Goal: Task Accomplishment & Management: Manage account settings

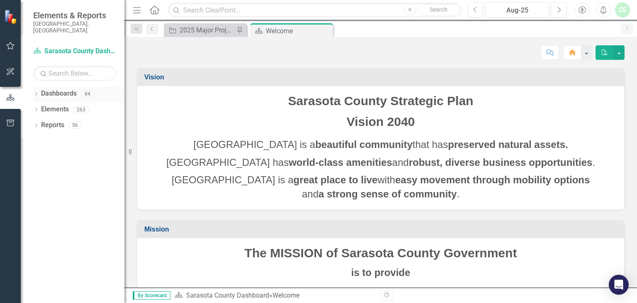
click at [35, 92] on icon "Dropdown" at bounding box center [36, 94] width 6 height 5
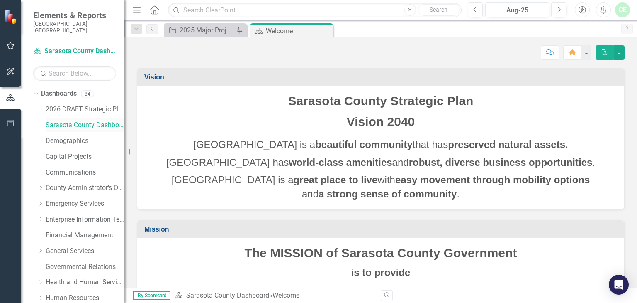
click at [81, 120] on link "Sarasota County Dashboard" at bounding box center [85, 125] width 79 height 10
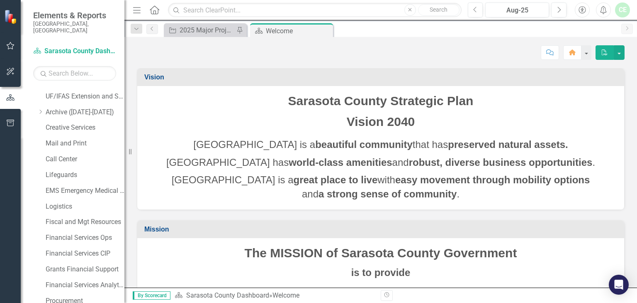
scroll to position [547, 0]
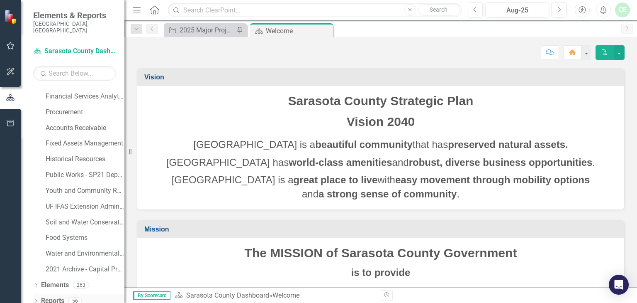
drag, startPoint x: 35, startPoint y: 294, endPoint x: 41, endPoint y: 292, distance: 6.4
click at [35, 299] on icon "Dropdown" at bounding box center [36, 301] width 6 height 5
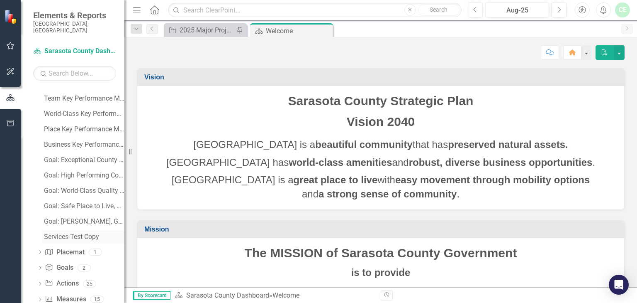
scroll to position [835, 0]
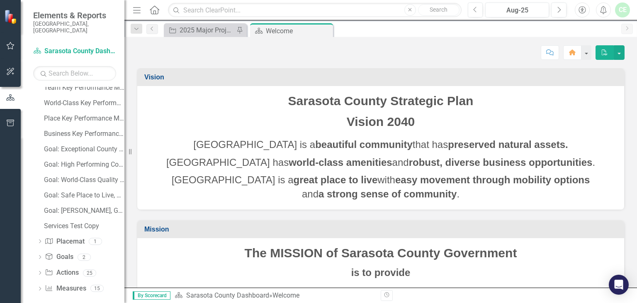
click at [40, 271] on icon "Dropdown" at bounding box center [40, 273] width 6 height 5
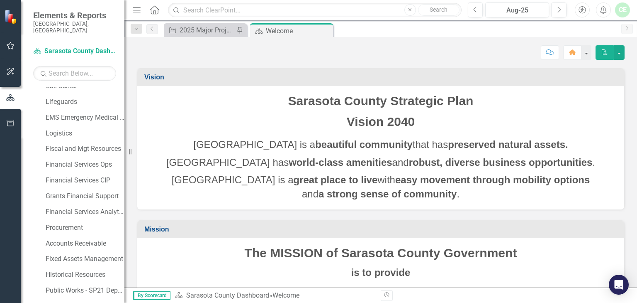
scroll to position [0, 0]
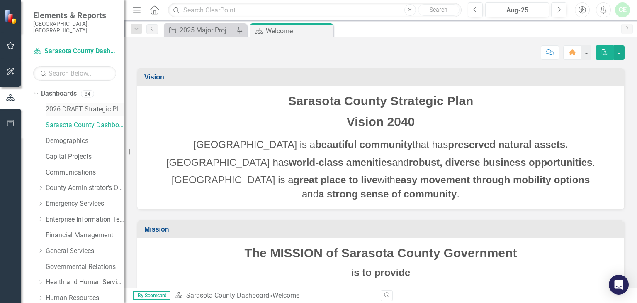
click at [78, 105] on link "2026 DRAFT Strategic Plan" at bounding box center [85, 110] width 79 height 10
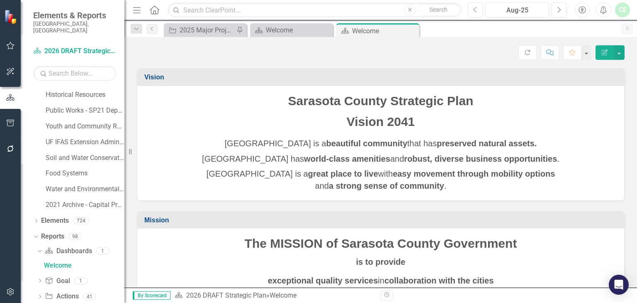
scroll to position [651, 0]
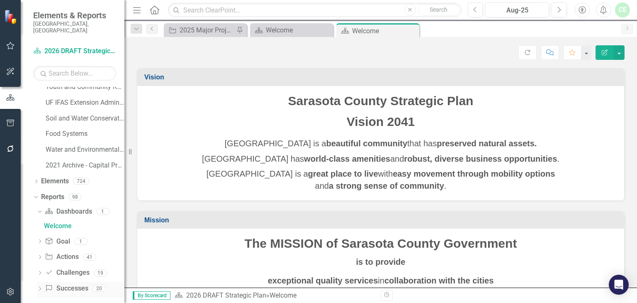
click at [41, 287] on icon "Dropdown" at bounding box center [40, 289] width 6 height 5
click at [73, 285] on div "Successes" at bounding box center [84, 288] width 81 height 7
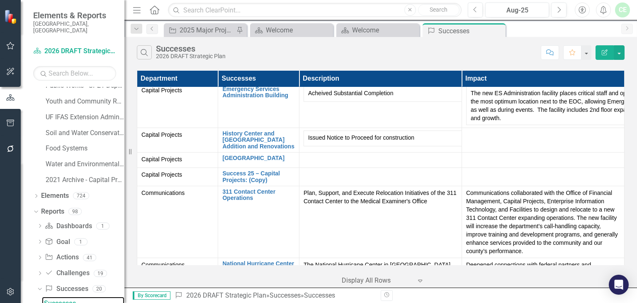
scroll to position [1239, 0]
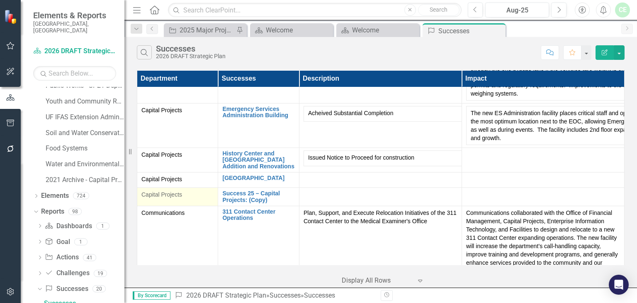
click at [157, 191] on span "Capital Projects" at bounding box center [162, 194] width 41 height 7
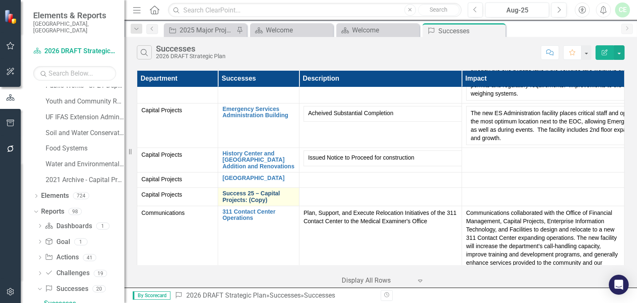
click at [235, 190] on link "Success 25 – Capital Projects: (Copy)" at bounding box center [258, 196] width 72 height 13
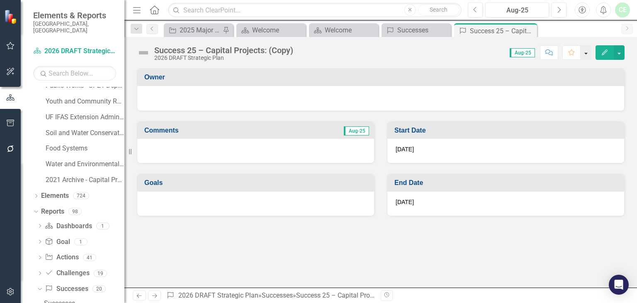
click at [588, 54] on button "button" at bounding box center [586, 52] width 11 height 15
click at [500, 62] on div "Success 25 – Capital Projects: (Copy) 2026 DRAFT Strategic Plan Score: N/A Aug-…" at bounding box center [380, 162] width 513 height 250
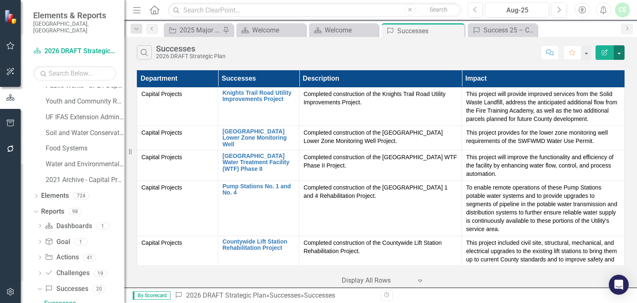
click at [620, 55] on button "button" at bounding box center [619, 52] width 11 height 15
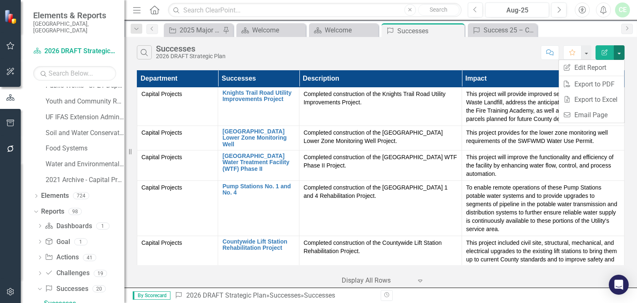
click at [620, 55] on button "button" at bounding box center [619, 52] width 11 height 15
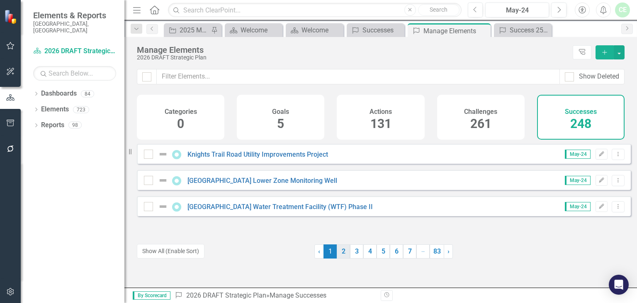
click at [342, 252] on link "2" at bounding box center [343, 251] width 13 height 14
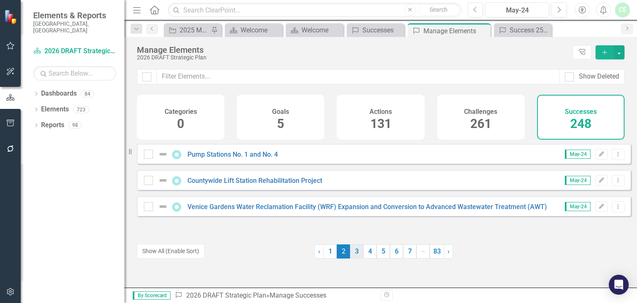
click at [356, 251] on link "3" at bounding box center [356, 251] width 13 height 14
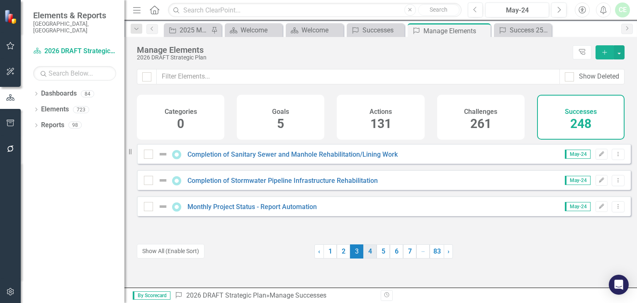
click at [366, 250] on link "4" at bounding box center [370, 251] width 13 height 14
click at [378, 250] on link "5" at bounding box center [383, 251] width 13 height 14
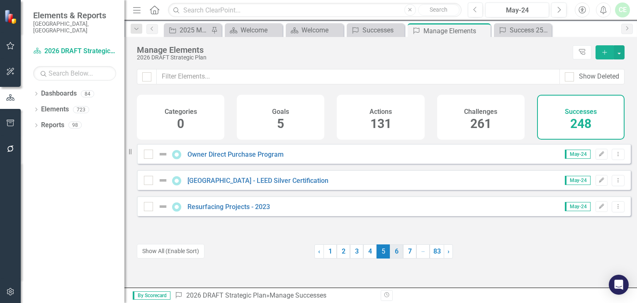
click at [392, 250] on link "6" at bounding box center [396, 251] width 13 height 14
click at [408, 251] on link "8" at bounding box center [409, 251] width 13 height 14
click at [447, 255] on link "› Next" at bounding box center [449, 251] width 9 height 14
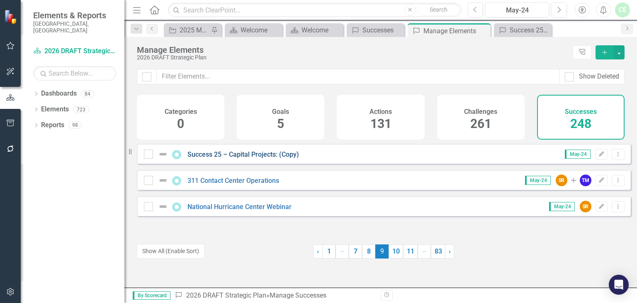
click at [242, 158] on link "Success 25 – Capital Projects: (Copy)" at bounding box center [244, 154] width 112 height 8
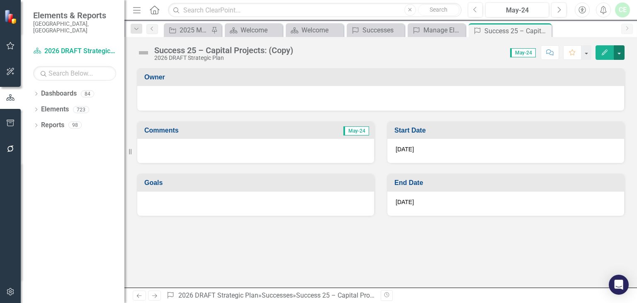
click at [619, 51] on button "button" at bounding box center [619, 52] width 11 height 15
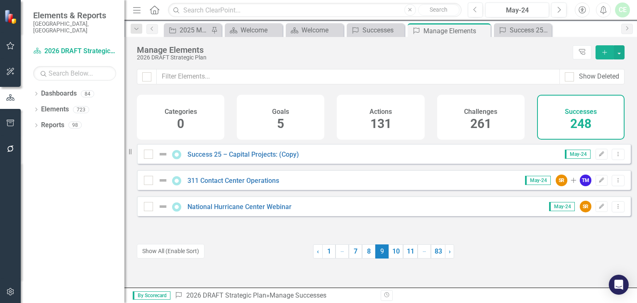
click at [604, 50] on icon "Add" at bounding box center [604, 52] width 7 height 6
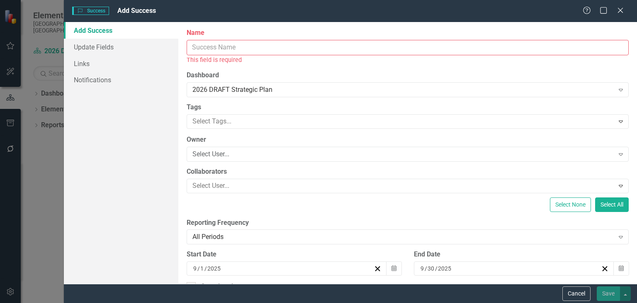
click at [291, 48] on input "Name" at bounding box center [408, 47] width 442 height 15
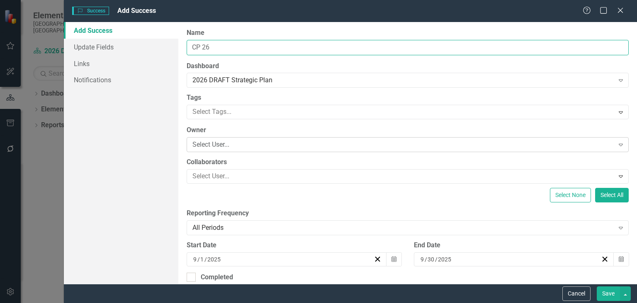
type input "CP 26"
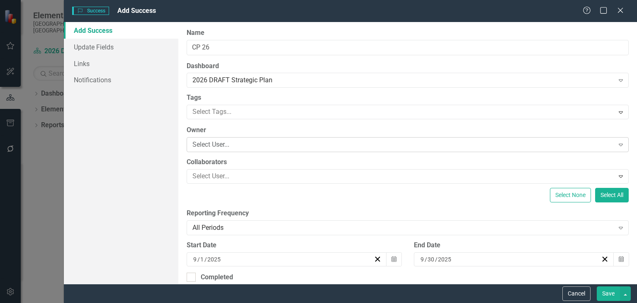
click at [232, 146] on div "Select User..." at bounding box center [404, 145] width 422 height 10
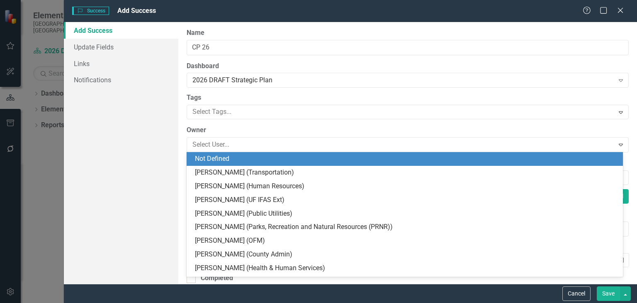
click at [112, 121] on div "Add Success Update Fields Links Notifications" at bounding box center [121, 152] width 115 height 261
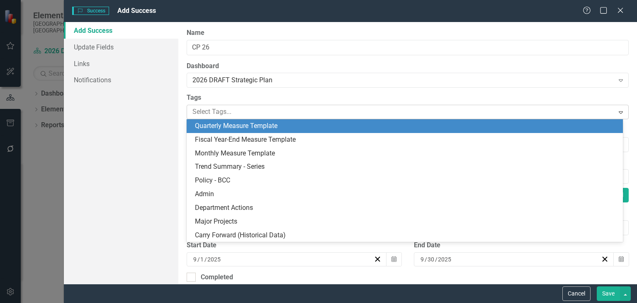
click at [242, 111] on div at bounding box center [401, 111] width 425 height 11
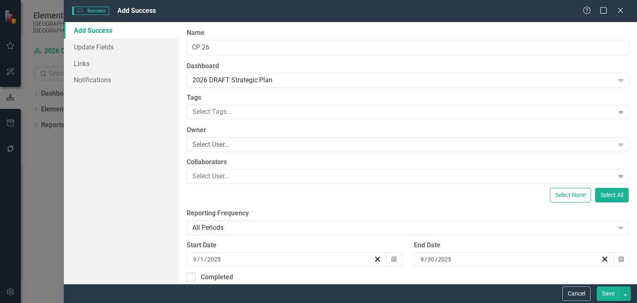
scroll to position [133, 0]
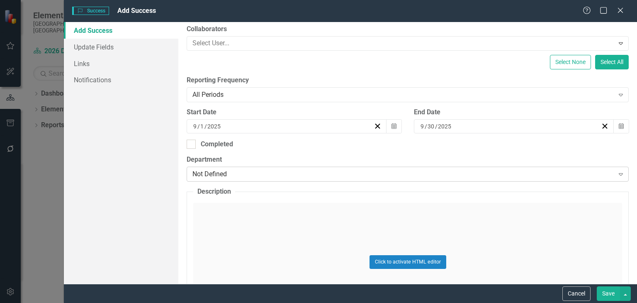
click at [239, 174] on div "Not Defined" at bounding box center [404, 174] width 422 height 10
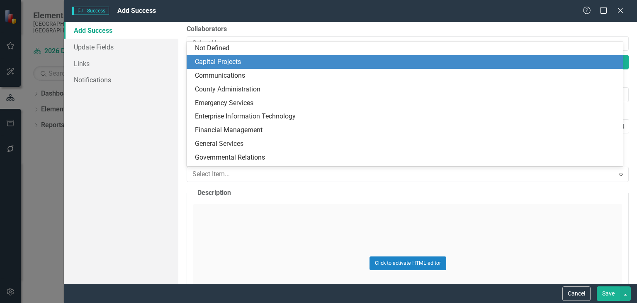
click at [228, 63] on div "Capital Projects" at bounding box center [406, 62] width 423 height 10
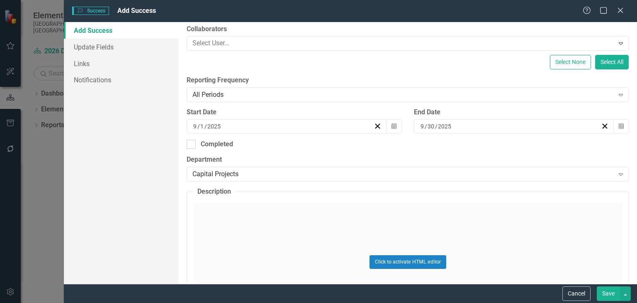
scroll to position [128, 0]
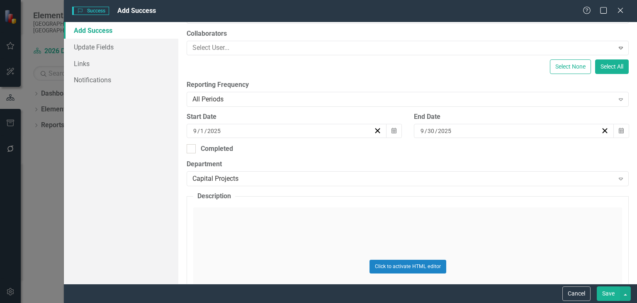
click at [605, 294] on button "Save" at bounding box center [608, 293] width 23 height 15
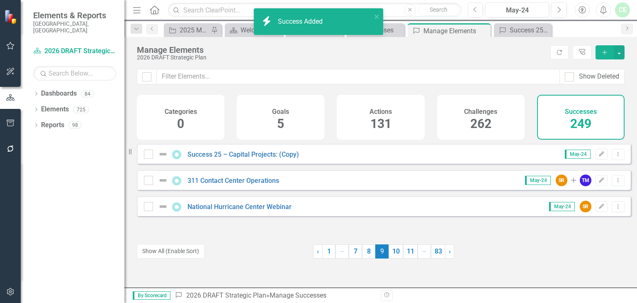
click at [605, 50] on icon "button" at bounding box center [605, 52] width 5 height 5
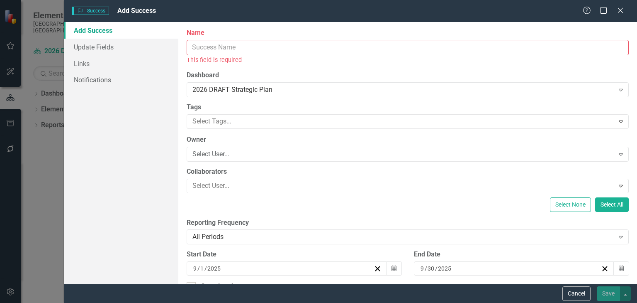
click at [243, 47] on input "Name" at bounding box center [408, 47] width 442 height 15
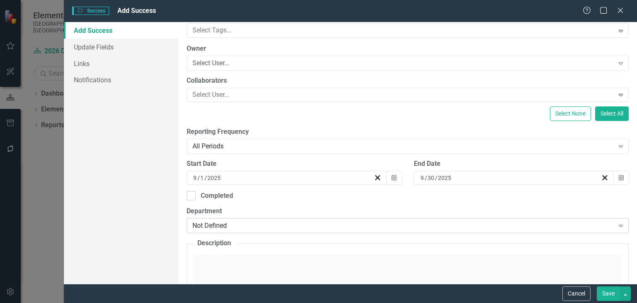
scroll to position [177, 0]
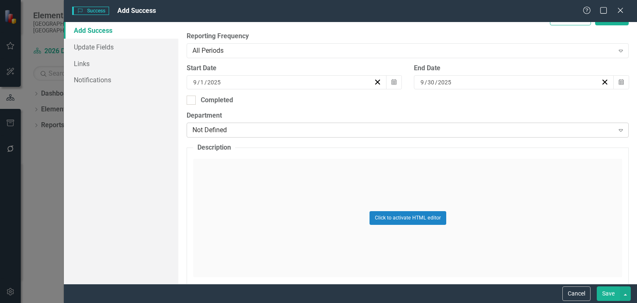
type input "CP 27"
click at [229, 127] on div "Not Defined" at bounding box center [404, 130] width 422 height 10
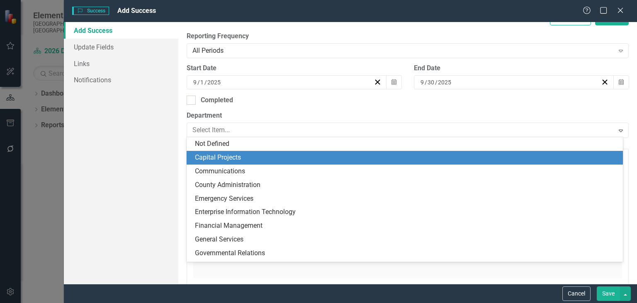
click at [229, 158] on div "Capital Projects" at bounding box center [406, 158] width 423 height 10
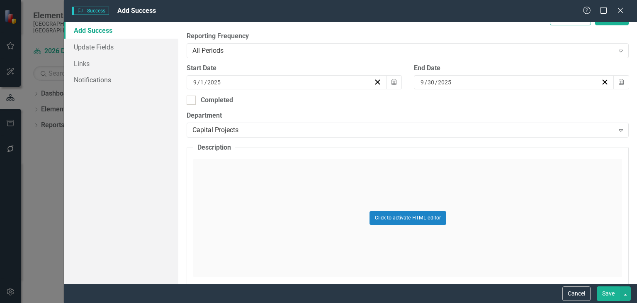
click at [608, 294] on button "Save" at bounding box center [608, 293] width 23 height 15
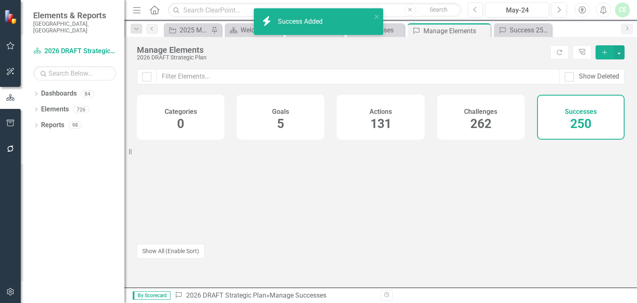
click at [604, 51] on icon "Add" at bounding box center [604, 52] width 7 height 6
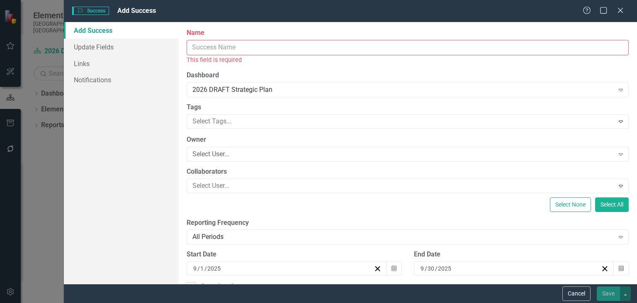
click at [227, 47] on input "Name" at bounding box center [408, 47] width 442 height 15
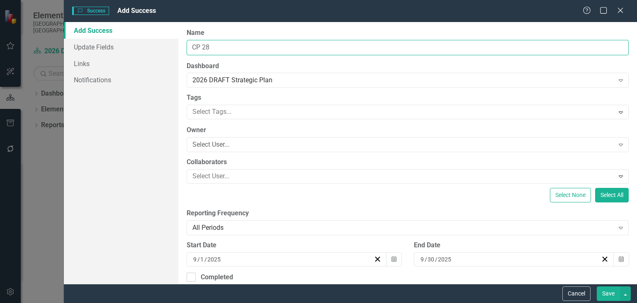
scroll to position [88, 0]
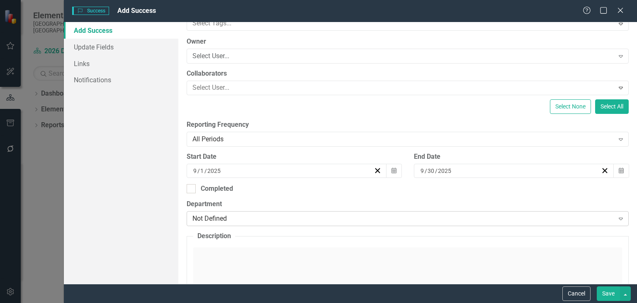
type input "CP 28"
click at [252, 220] on div "Not Defined" at bounding box center [404, 219] width 422 height 10
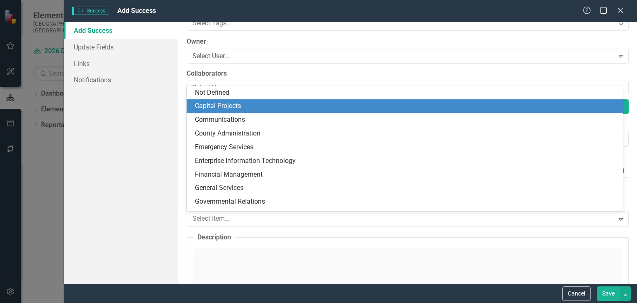
click at [215, 100] on div "Capital Projects" at bounding box center [405, 106] width 437 height 14
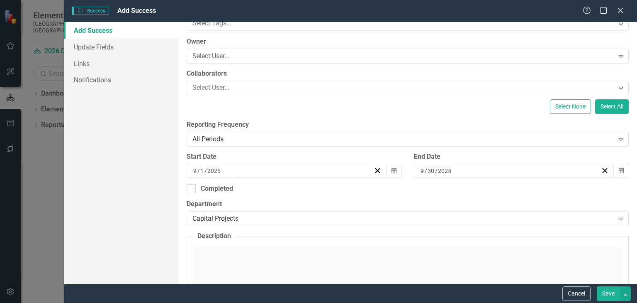
click at [606, 291] on button "Save" at bounding box center [608, 293] width 23 height 15
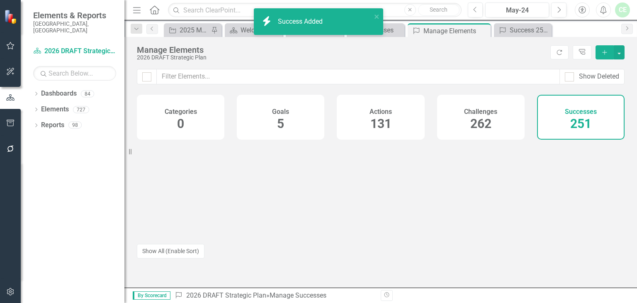
click at [603, 53] on icon "Add" at bounding box center [604, 52] width 7 height 6
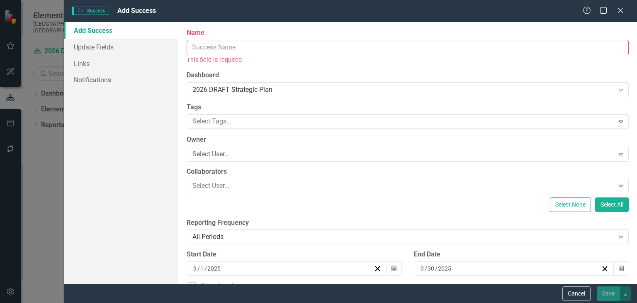
click at [208, 50] on input "Name" at bounding box center [408, 47] width 442 height 15
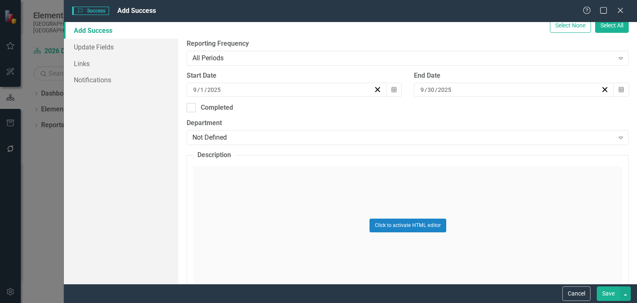
scroll to position [177, 0]
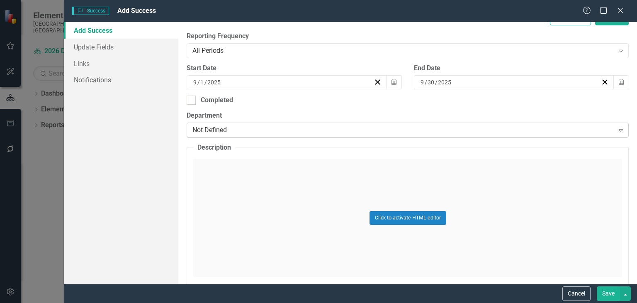
type input "CP 29"
click at [229, 131] on div "Not Defined" at bounding box center [404, 130] width 422 height 10
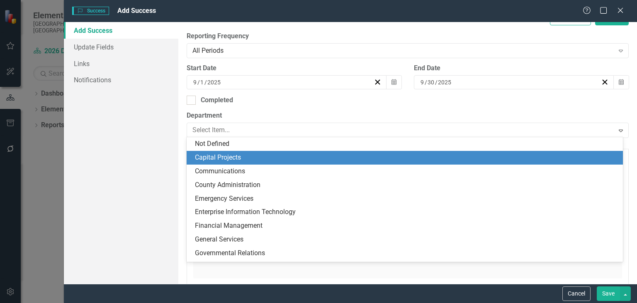
click at [216, 157] on div "Capital Projects" at bounding box center [406, 158] width 423 height 10
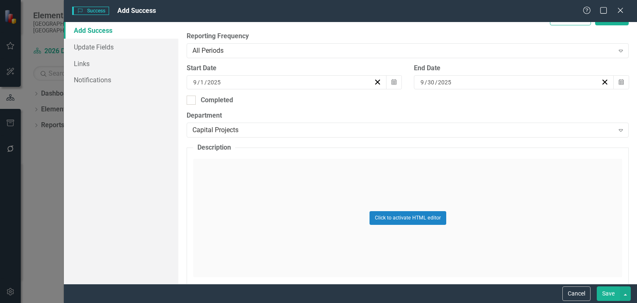
click at [611, 296] on button "Save" at bounding box center [608, 293] width 23 height 15
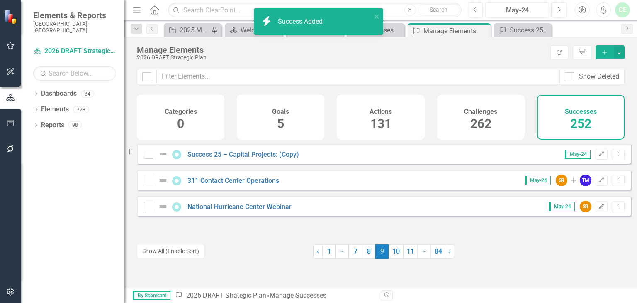
click at [605, 52] on icon "Add" at bounding box center [604, 52] width 7 height 6
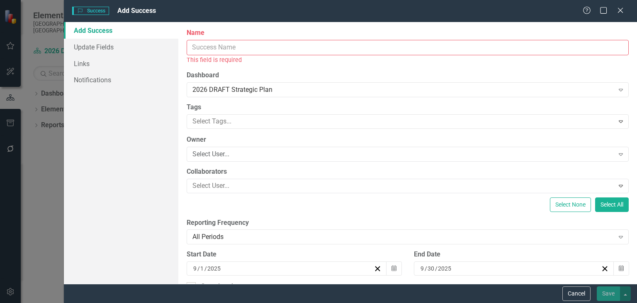
click at [244, 46] on input "Name" at bounding box center [408, 47] width 442 height 15
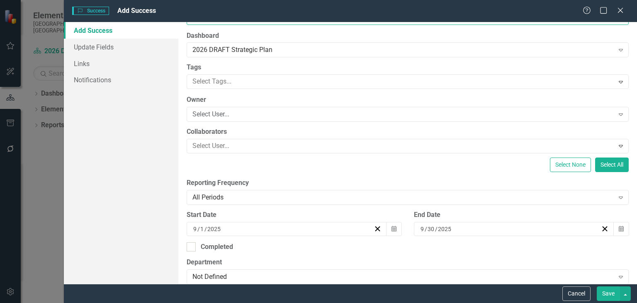
scroll to position [133, 0]
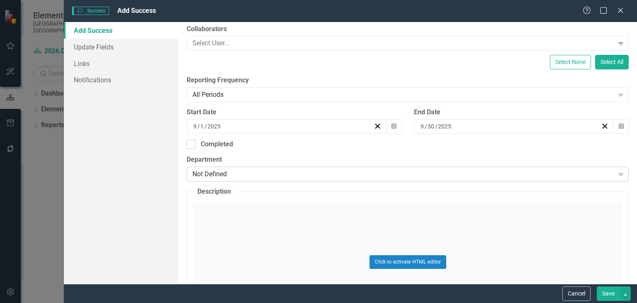
type input "CP 30"
click at [225, 173] on div "Not Defined" at bounding box center [404, 174] width 422 height 10
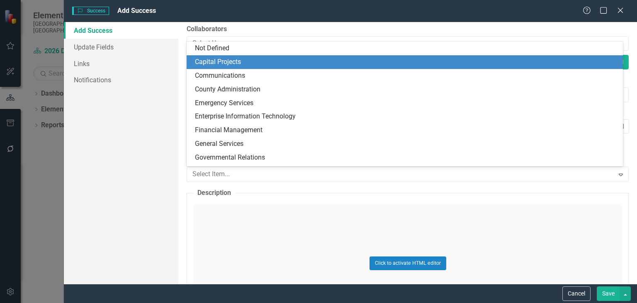
click at [217, 65] on div "Capital Projects" at bounding box center [406, 62] width 423 height 10
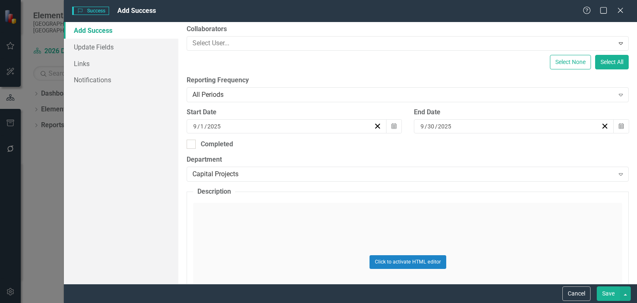
click at [608, 292] on button "Save" at bounding box center [608, 293] width 23 height 15
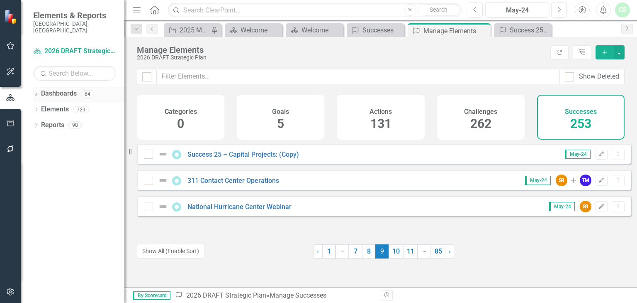
click at [35, 92] on icon "Dropdown" at bounding box center [36, 94] width 6 height 5
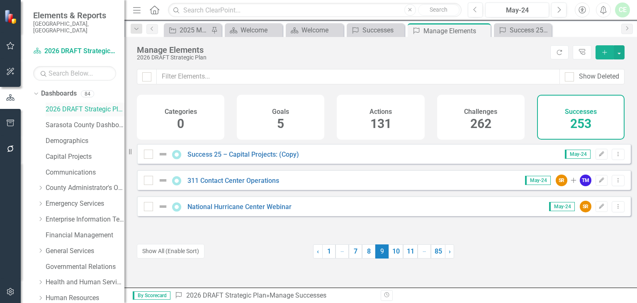
click at [59, 105] on link "2026 DRAFT Strategic Plan" at bounding box center [85, 110] width 79 height 10
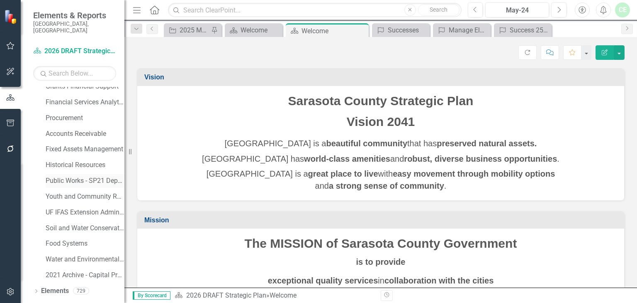
scroll to position [547, 0]
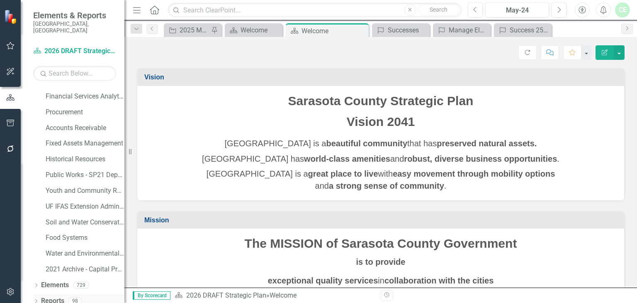
click at [39, 299] on icon "Dropdown" at bounding box center [36, 301] width 6 height 5
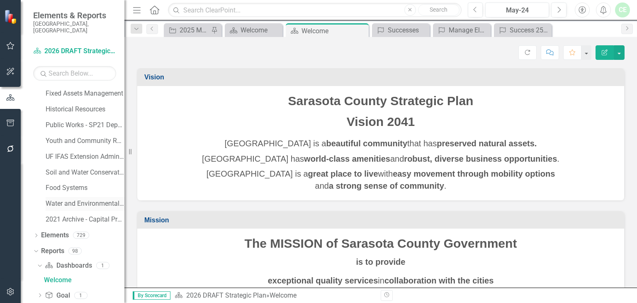
scroll to position [651, 0]
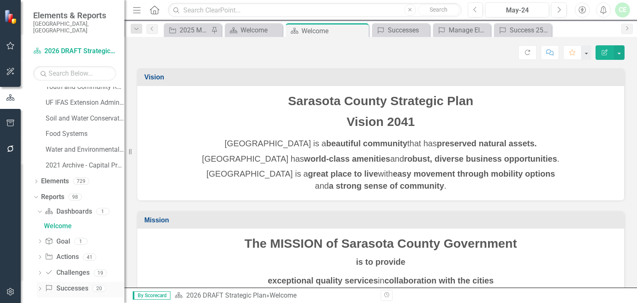
click at [62, 283] on link "Success Successes" at bounding box center [66, 288] width 43 height 10
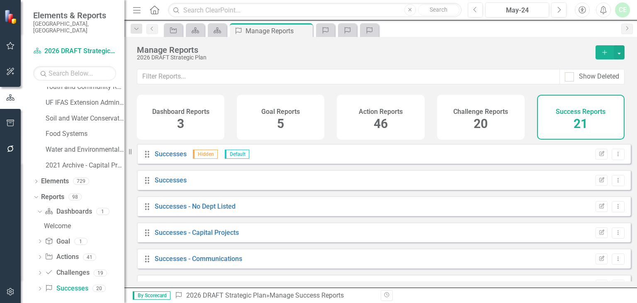
click at [40, 287] on icon "Dropdown" at bounding box center [40, 289] width 6 height 5
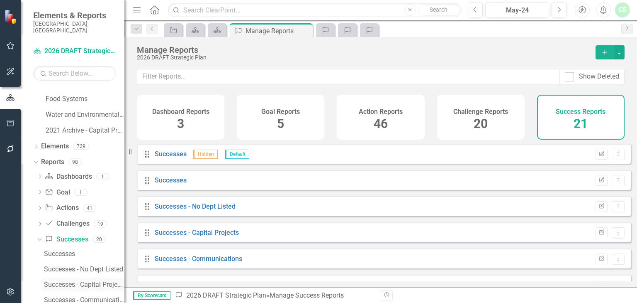
scroll to position [783, 0]
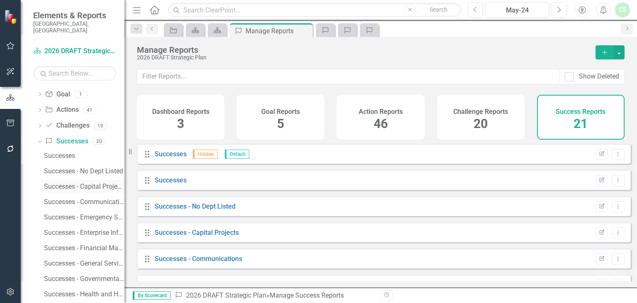
click at [95, 183] on div "Successes - Capital Projects" at bounding box center [84, 186] width 81 height 7
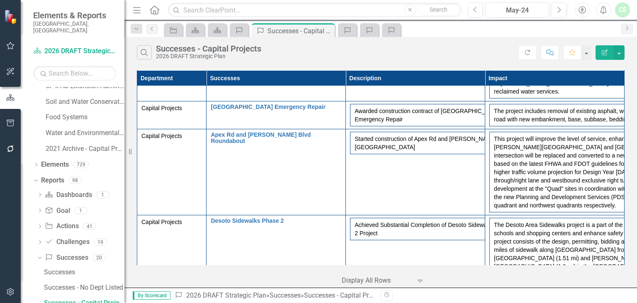
scroll to position [1239, 0]
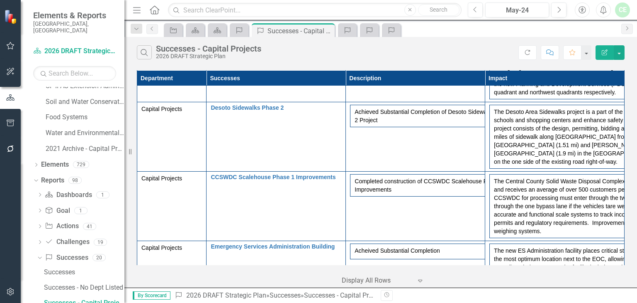
click at [509, 288] on div at bounding box center [555, 293] width 131 height 10
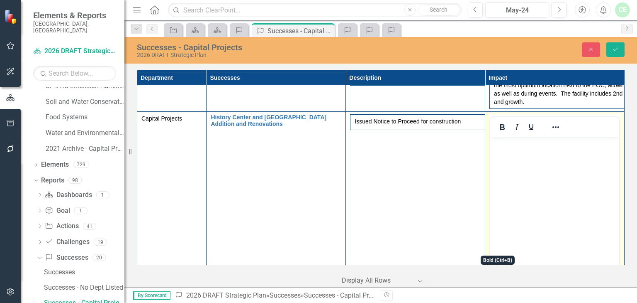
scroll to position [1416, 0]
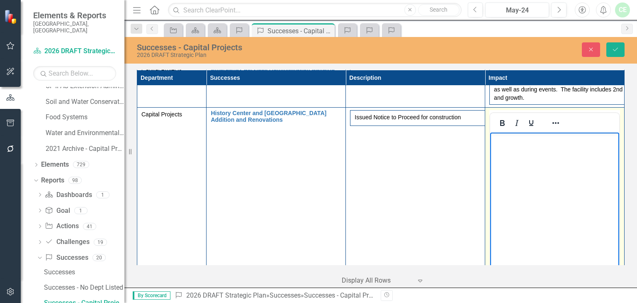
click at [518, 189] on body "Rich Text Area. Press ALT-0 for help." at bounding box center [554, 194] width 129 height 124
paste body "Rich Text Area. Press ALT-0 for help."
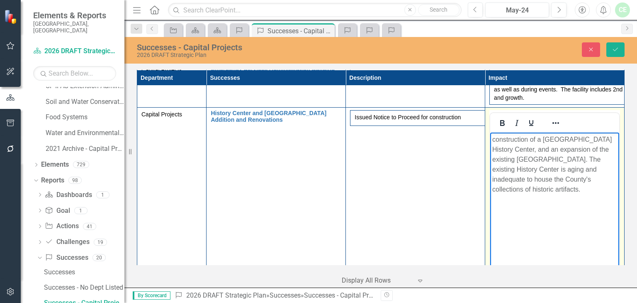
scroll to position [1284, 0]
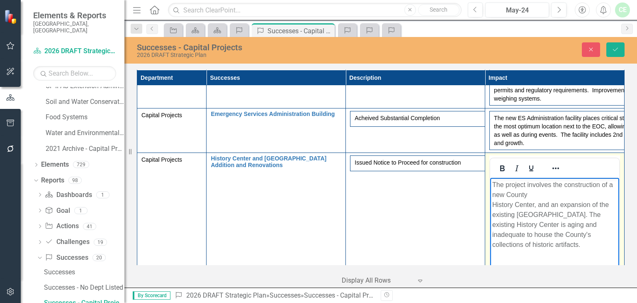
scroll to position [1372, 0]
click at [544, 191] on p "The project involves the construction of a new County History Center, and an ex…" at bounding box center [555, 214] width 125 height 70
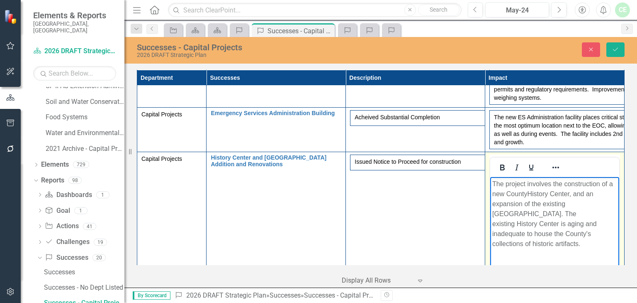
click at [527, 210] on p "The project involves the construction of a new County History Center, and an ex…" at bounding box center [555, 214] width 125 height 70
drag, startPoint x: 592, startPoint y: 264, endPoint x: 603, endPoint y: 239, distance: 28.2
click at [593, 263] on body "The project involves the construction of a new County History Center, and an ex…" at bounding box center [554, 239] width 129 height 124
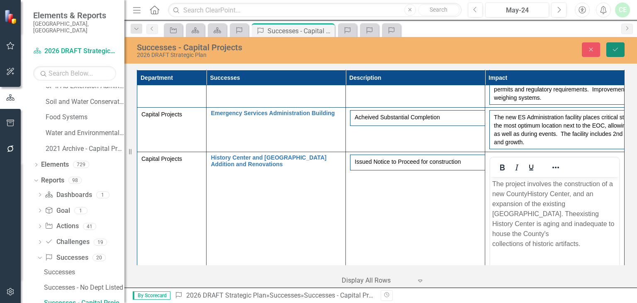
click at [610, 49] on button "Save" at bounding box center [616, 49] width 18 height 15
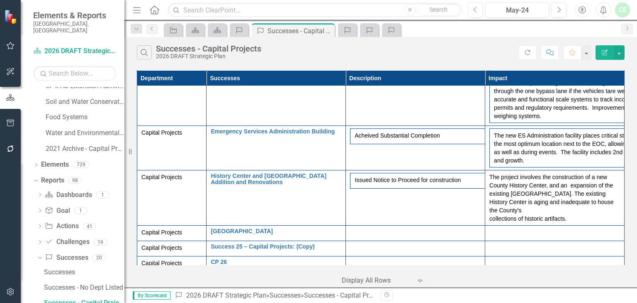
scroll to position [1368, 0]
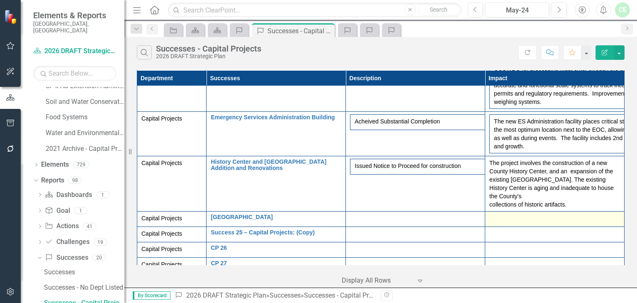
click at [539, 214] on div at bounding box center [555, 219] width 131 height 10
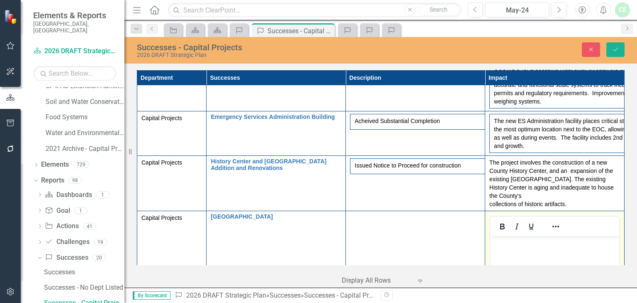
scroll to position [0, 0]
paste body "Rich Text Area. Press ALT-0 for help."
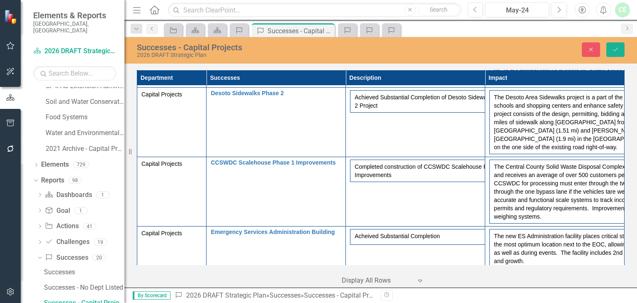
scroll to position [1342, 0]
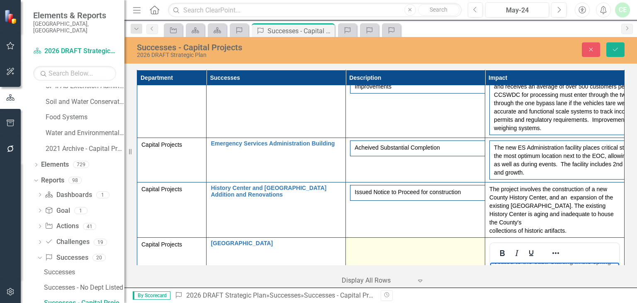
click at [370, 240] on div at bounding box center [415, 245] width 131 height 10
click at [374, 240] on div at bounding box center [415, 245] width 131 height 10
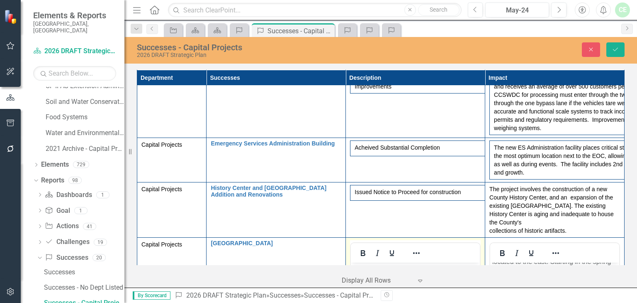
scroll to position [0, 0]
click at [377, 272] on p "Rich Text Area. Press ALT-0 for help." at bounding box center [415, 269] width 125 height 10
click at [615, 48] on icon "Save" at bounding box center [615, 49] width 7 height 6
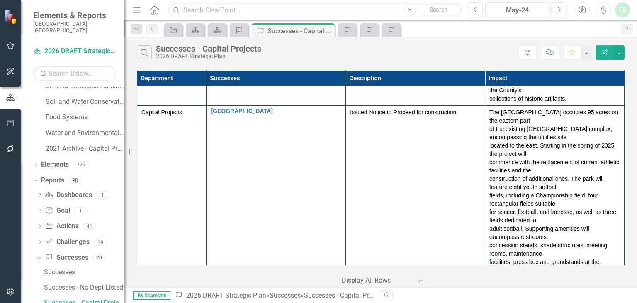
scroll to position [1477, 0]
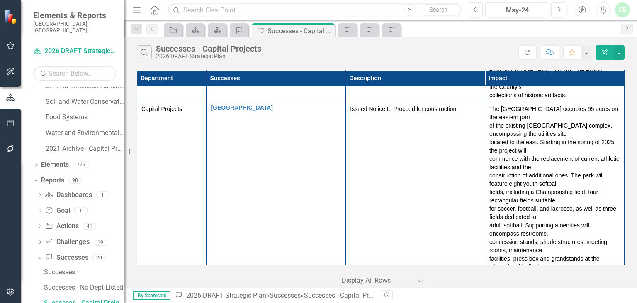
click at [232, 276] on div "Success 25 – Capital Projects: (Copy) Edit Edit Success Link Open Element" at bounding box center [276, 281] width 131 height 10
click at [240, 276] on link "Success 25 – Capital Projects: (Copy)" at bounding box center [276, 279] width 131 height 6
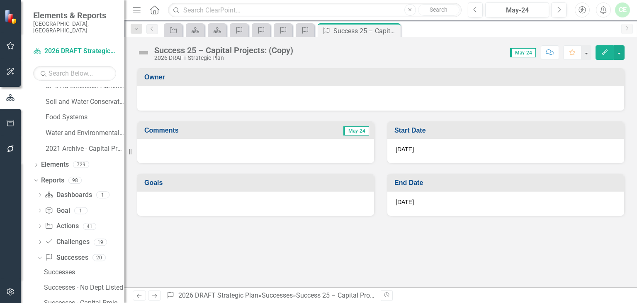
click at [197, 47] on div "Success 25 – Capital Projects: (Copy)" at bounding box center [223, 50] width 139 height 9
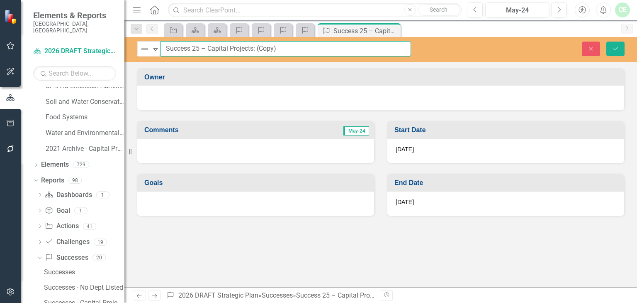
drag, startPoint x: 163, startPoint y: 47, endPoint x: 288, endPoint y: 47, distance: 124.5
click at [288, 47] on input "Success 25 – Capital Projects: (Copy)" at bounding box center [286, 48] width 251 height 15
paste input "arasota County Support Services Facility (Fleet) Construction"
type input "Sarasota County Support Services Facility (Fleet) Construction"
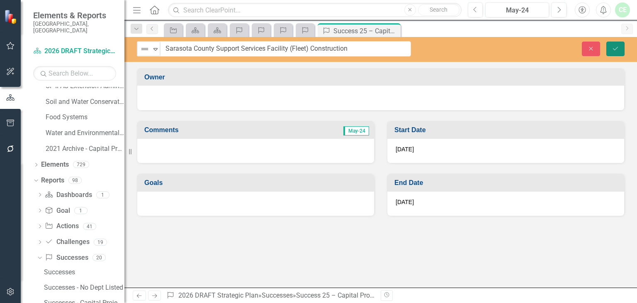
click at [617, 48] on icon "submit" at bounding box center [615, 47] width 5 height 3
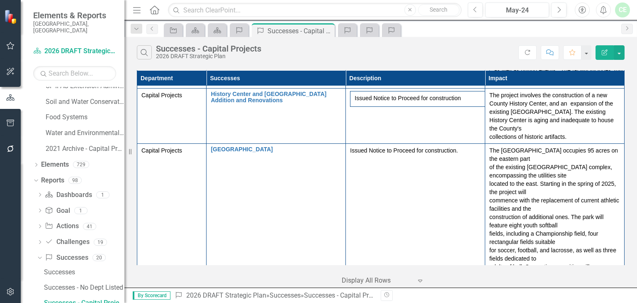
scroll to position [1527, 0]
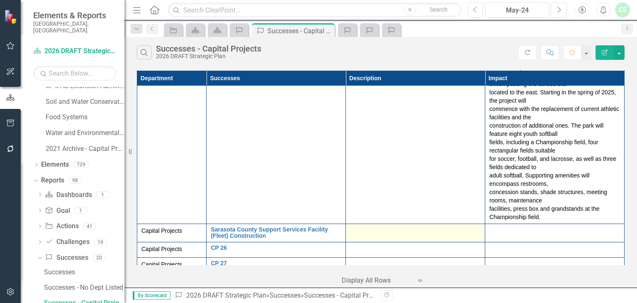
click at [363, 224] on td at bounding box center [415, 233] width 139 height 18
click at [367, 226] on div at bounding box center [415, 231] width 131 height 10
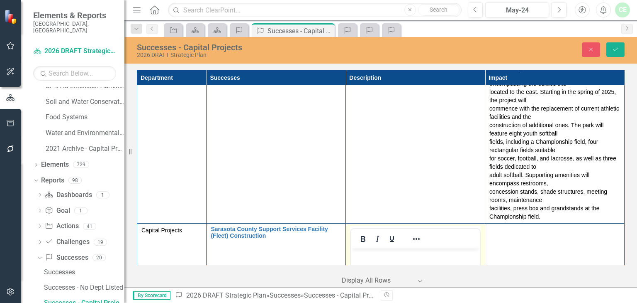
scroll to position [0, 0]
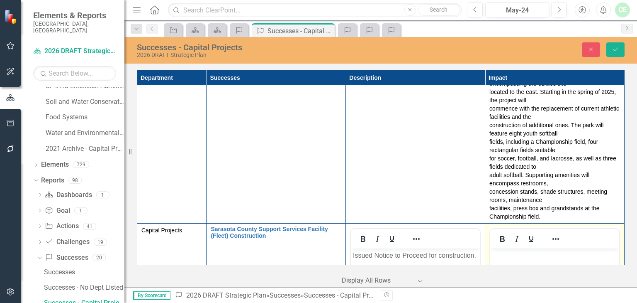
paste body "Rich Text Area. Press ALT-0 for help."
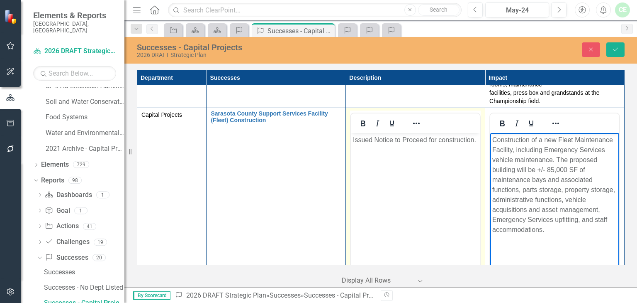
scroll to position [1660, 0]
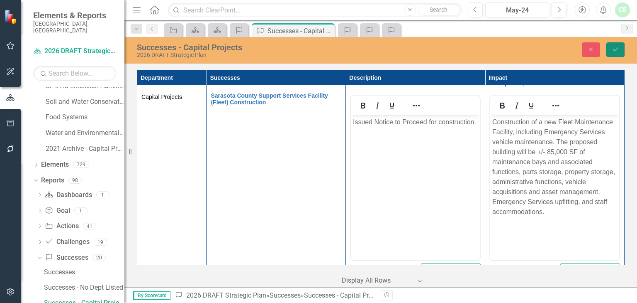
click at [614, 47] on icon "Save" at bounding box center [615, 49] width 7 height 6
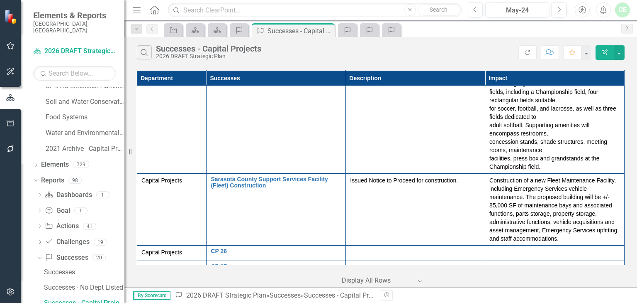
scroll to position [1580, 0]
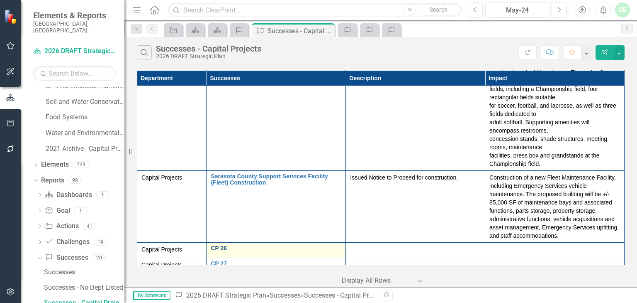
click at [221, 245] on link "CP 26" at bounding box center [276, 248] width 131 height 6
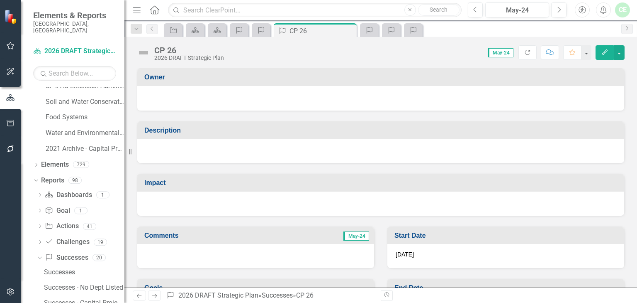
click at [174, 60] on div "2026 DRAFT Strategic Plan" at bounding box center [189, 58] width 70 height 6
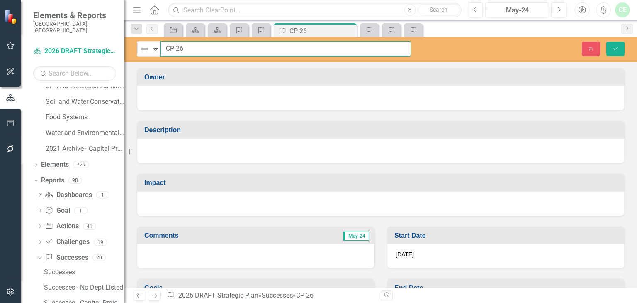
drag, startPoint x: 166, startPoint y: 46, endPoint x: 206, endPoint y: 46, distance: 39.8
click at [206, 46] on input "CP 26" at bounding box center [286, 48] width 251 height 15
paste input "Snook Haven Park"
type input "[PERSON_NAME][GEOGRAPHIC_DATA] Improvements"
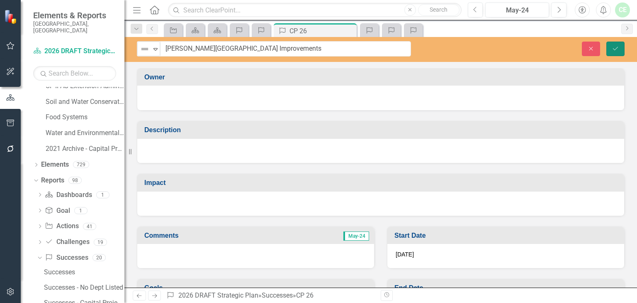
click at [612, 51] on icon "Save" at bounding box center [615, 49] width 7 height 6
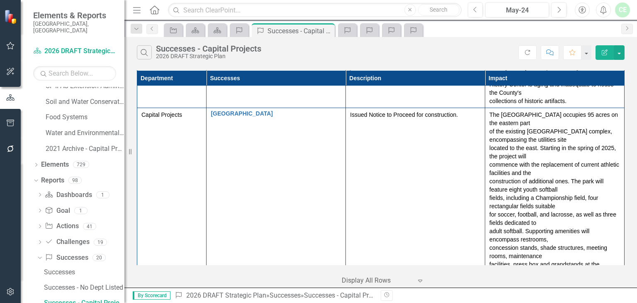
scroll to position [1580, 0]
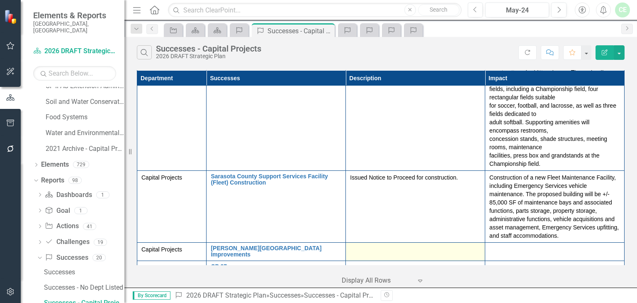
click at [390, 245] on div at bounding box center [415, 250] width 131 height 10
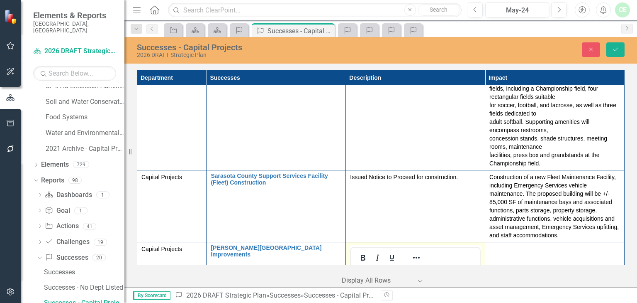
scroll to position [0, 0]
click at [375, 272] on p "Rich Text Area. Press ALT-0 for help." at bounding box center [415, 274] width 125 height 10
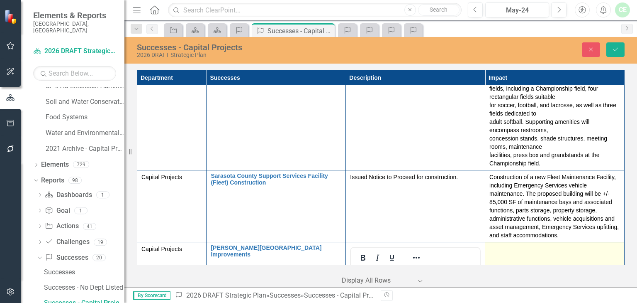
paste body "Rich Text Area. Press ALT-0 for help."
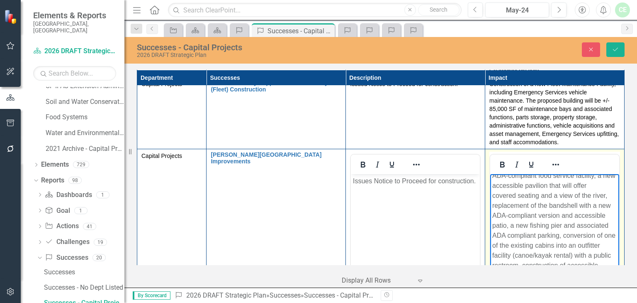
drag, startPoint x: 593, startPoint y: 232, endPoint x: 598, endPoint y: 233, distance: 4.6
click at [593, 232] on p "The Snook Haven Improvements Project involves the creation of a new ADA-complia…" at bounding box center [555, 225] width 125 height 169
click at [543, 245] on p "The Snook Haven Improvements Project involves the creation of a new ADA-complia…" at bounding box center [555, 225] width 125 height 169
click at [535, 262] on p "The Snook Haven Improvements Project involves the creation of a new ADA-complia…" at bounding box center [555, 227] width 125 height 179
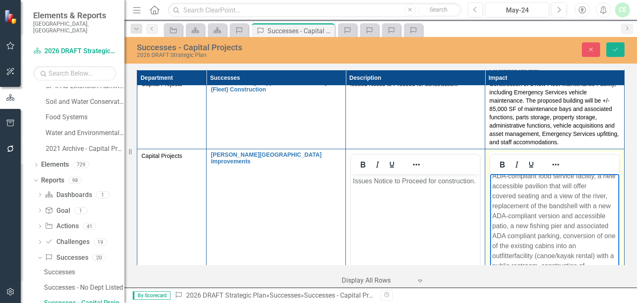
click at [545, 289] on p "The Snook Haven Improvements Project involves the creation of a new ADA-complia…" at bounding box center [555, 230] width 125 height 179
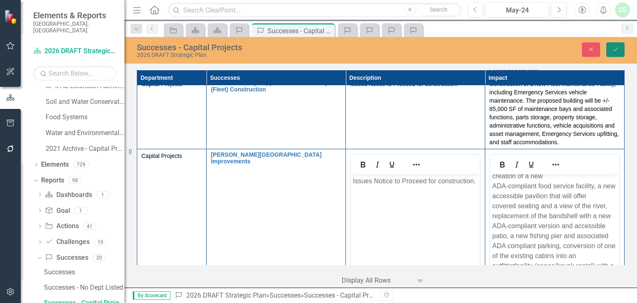
click at [614, 53] on button "Save" at bounding box center [616, 49] width 18 height 15
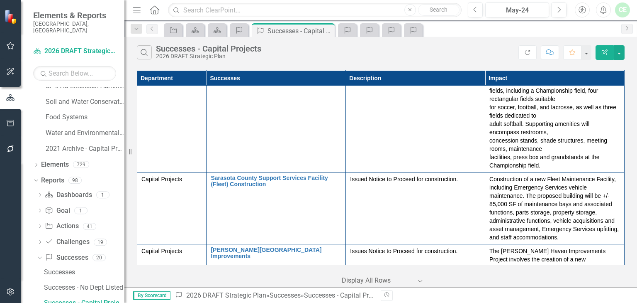
scroll to position [1695, 0]
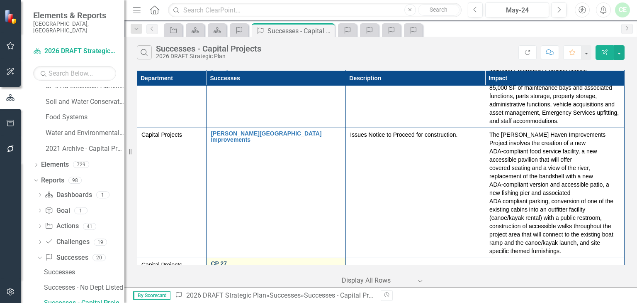
click at [216, 260] on link "CP 27" at bounding box center [276, 263] width 131 height 6
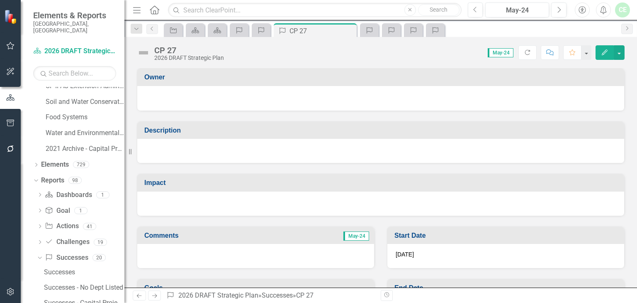
click at [186, 51] on div "CP 27" at bounding box center [189, 50] width 70 height 9
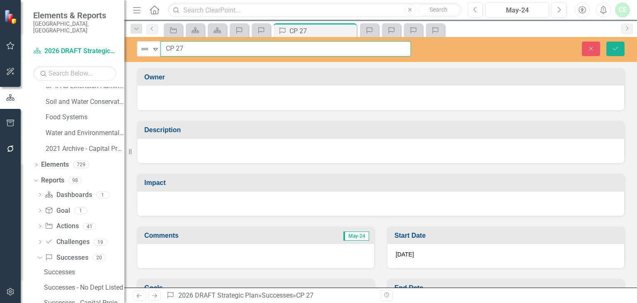
drag, startPoint x: 165, startPoint y: 49, endPoint x: 206, endPoint y: 48, distance: 41.1
click at [206, 48] on input "CP 27" at bounding box center [286, 48] width 251 height 15
paste input "Terrace Building Envelope Renovation Project"
type input "Terrace Building Envelope Renovation Project"
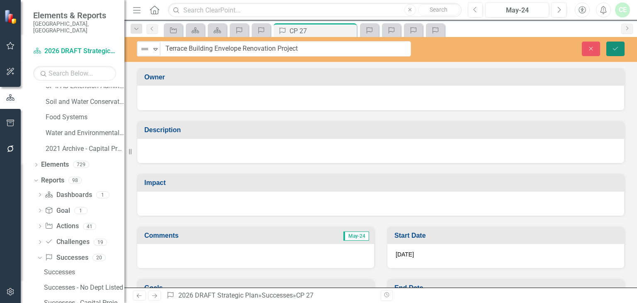
click at [617, 50] on icon "Save" at bounding box center [615, 49] width 7 height 6
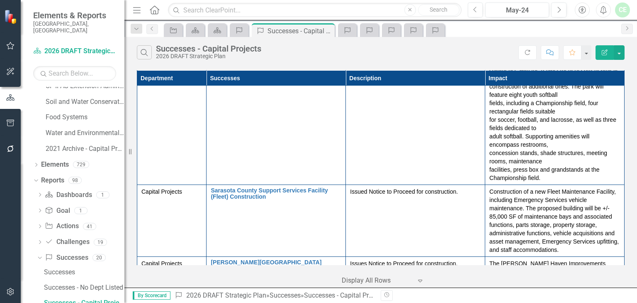
scroll to position [1695, 0]
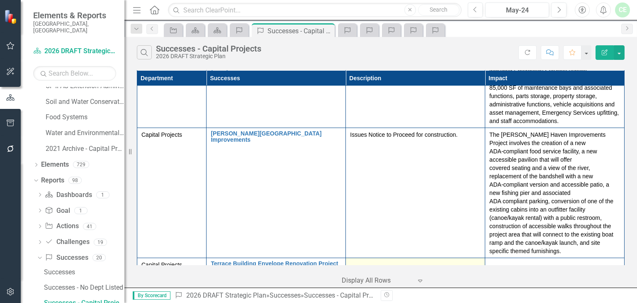
click at [395, 260] on div at bounding box center [415, 265] width 131 height 10
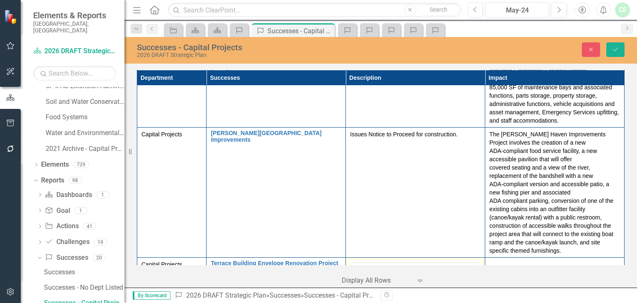
scroll to position [0, 0]
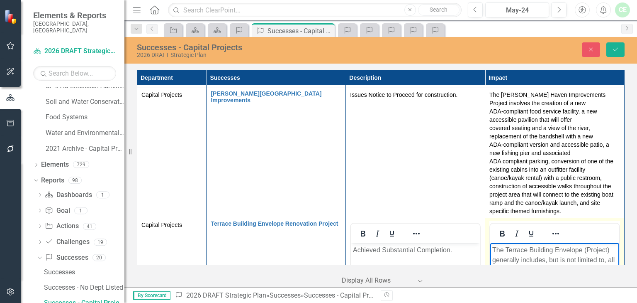
scroll to position [1784, 0]
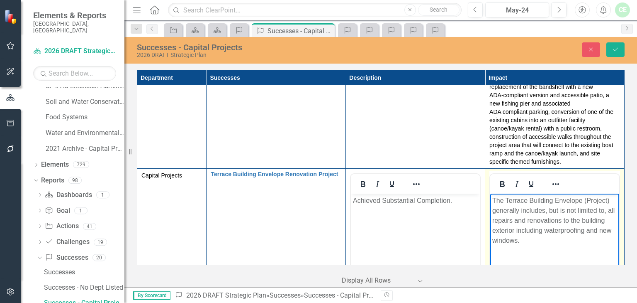
click at [543, 210] on p "The Terrace Building Envelope (Project) generally includes, but is not limited …" at bounding box center [555, 220] width 125 height 50
click at [550, 209] on p "The Terrace Building Envelope (Project) generally included, but is not limited …" at bounding box center [555, 220] width 125 height 50
click at [532, 235] on p "The Terrace Building Envelope (Project) generally included, all repairs and ren…" at bounding box center [555, 215] width 125 height 40
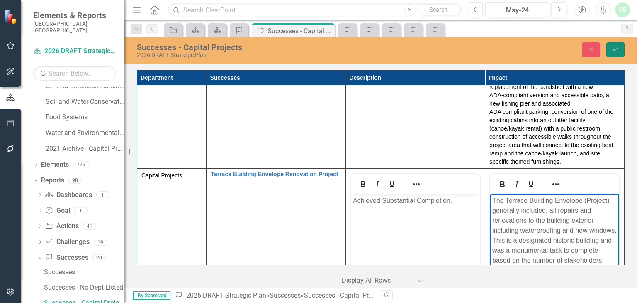
click at [615, 51] on icon "Save" at bounding box center [615, 49] width 7 height 6
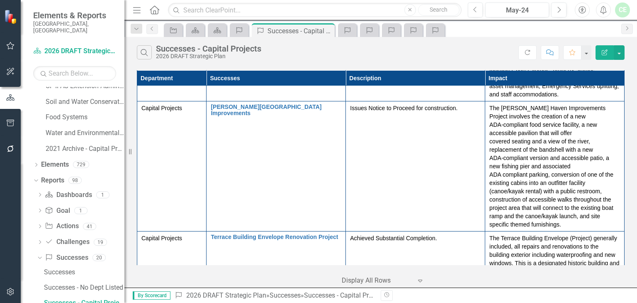
scroll to position [1735, 0]
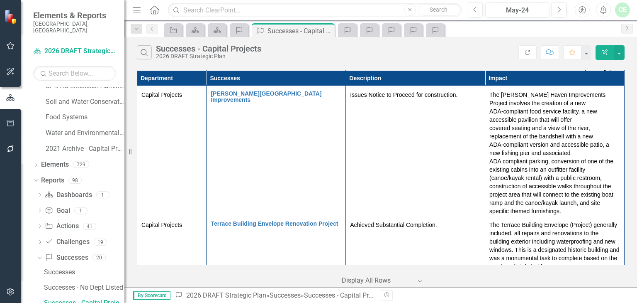
click at [225, 276] on div "CP 28 Edit Edit Success Link Open Element" at bounding box center [276, 281] width 131 height 10
click at [219, 276] on link "CP 28" at bounding box center [276, 279] width 131 height 6
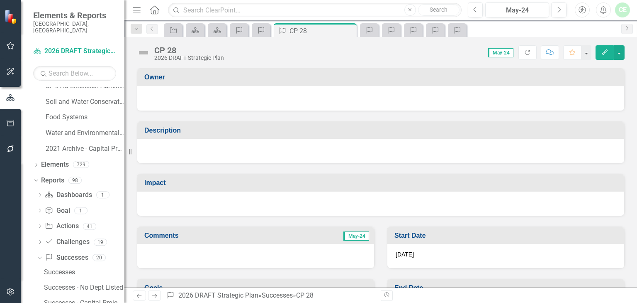
click at [154, 51] on div "CP 28 2026 DRAFT Strategic Plan" at bounding box center [182, 53] width 91 height 16
click at [161, 56] on div "2026 DRAFT Strategic Plan" at bounding box center [189, 58] width 70 height 6
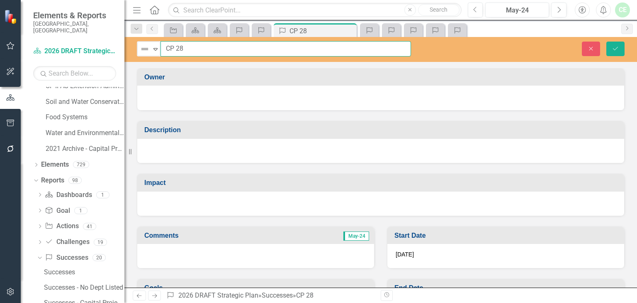
drag, startPoint x: 164, startPoint y: 46, endPoint x: 206, endPoint y: 50, distance: 41.6
click at [206, 50] on input "CP 28" at bounding box center [286, 48] width 251 height 15
paste input "Nokomis Community Park Pickleball"
click at [286, 46] on input "Nokomis Community Park Pickleball" at bounding box center [286, 48] width 251 height 15
type input "[GEOGRAPHIC_DATA] Pickleball Project"
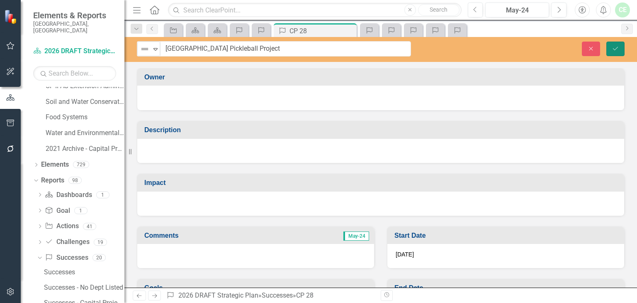
click at [615, 49] on icon "Save" at bounding box center [615, 49] width 7 height 6
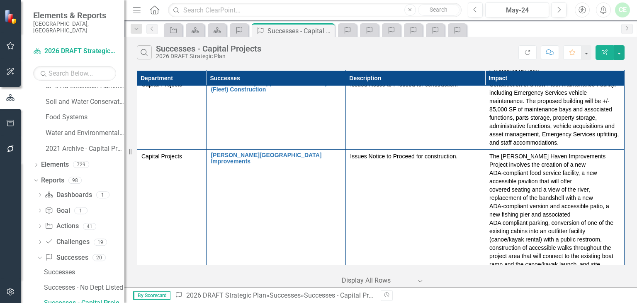
scroll to position [1735, 0]
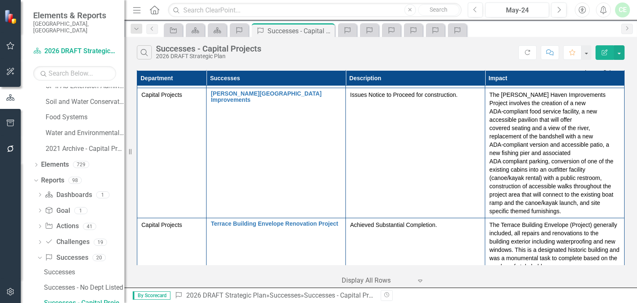
click at [218, 291] on link "CP 29" at bounding box center [276, 294] width 131 height 6
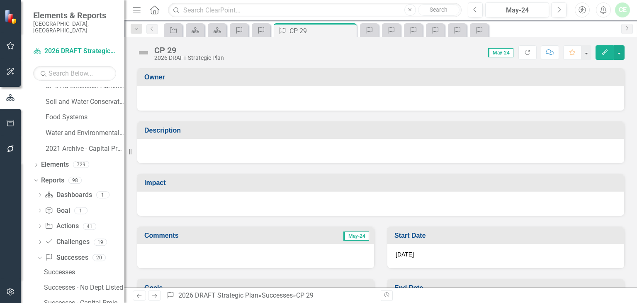
click at [158, 53] on div "CP 29" at bounding box center [189, 50] width 70 height 9
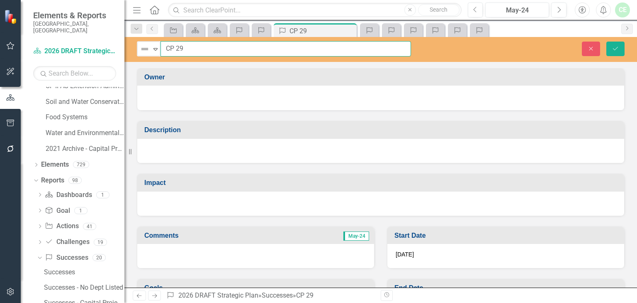
drag, startPoint x: 163, startPoint y: 48, endPoint x: 216, endPoint y: 50, distance: 52.3
click at [216, 50] on input "CP 29" at bounding box center [286, 48] width 251 height 15
paste input "Bypass Park Pickleball"
type input "Bypass Park Pickleball"
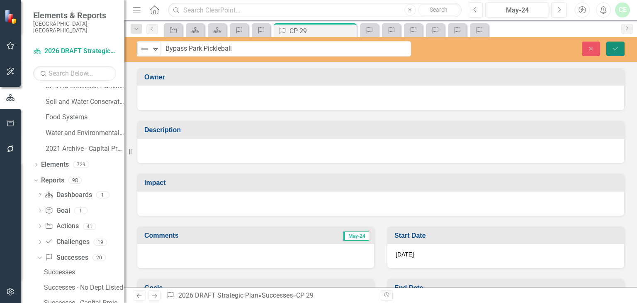
click at [616, 48] on icon "Save" at bounding box center [615, 49] width 7 height 6
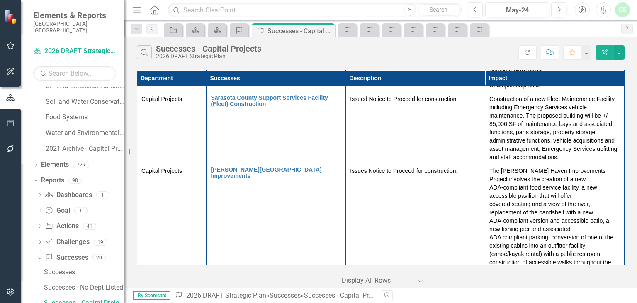
scroll to position [1735, 0]
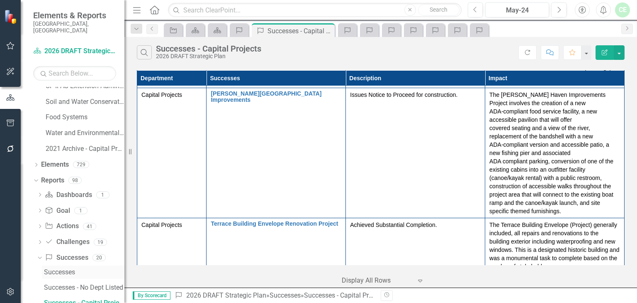
click at [56, 268] on div "Successes" at bounding box center [84, 271] width 81 height 7
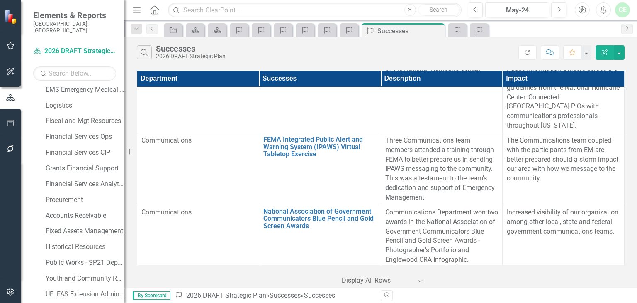
scroll to position [2789, 0]
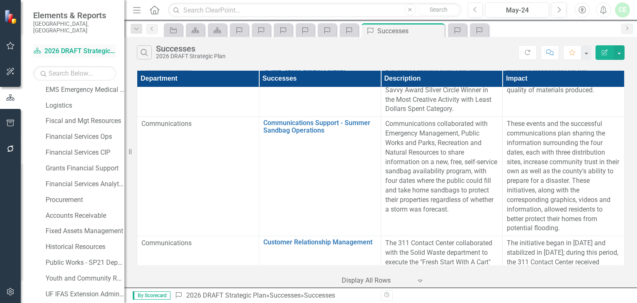
click at [98, 47] on link "Dashboard 2026 DRAFT Strategic Plan" at bounding box center [74, 51] width 83 height 10
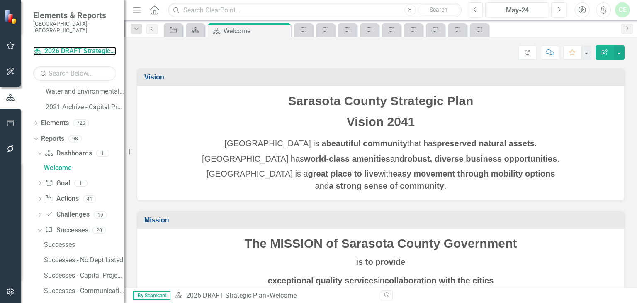
scroll to position [700, 0]
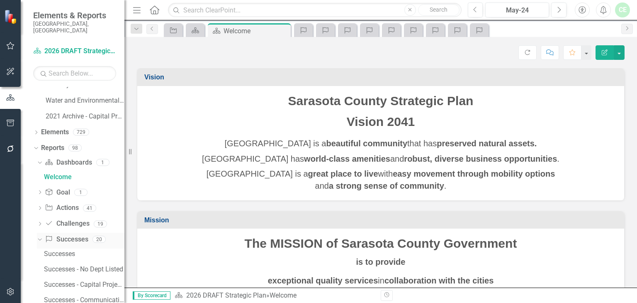
click at [61, 234] on link "Success Successes" at bounding box center [66, 239] width 43 height 10
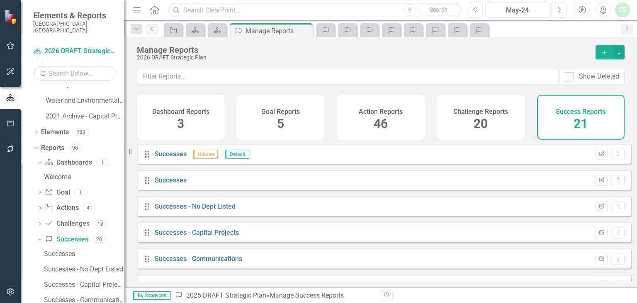
click at [603, 50] on icon "Add" at bounding box center [604, 52] width 7 height 6
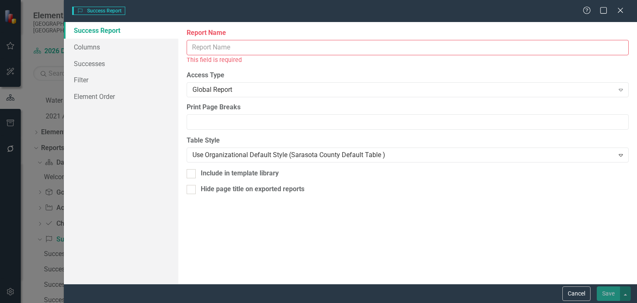
click at [219, 45] on input "Report Name" at bounding box center [408, 47] width 442 height 15
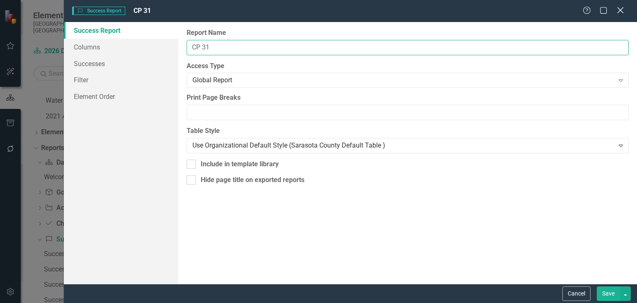
type input "CP 31"
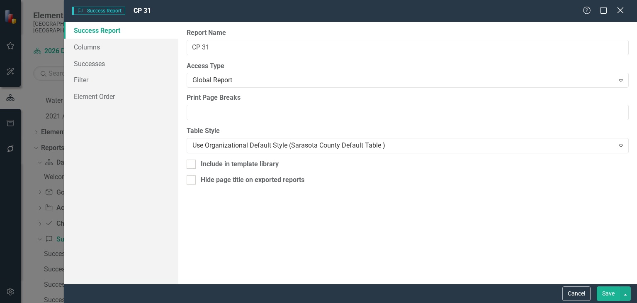
click at [621, 8] on icon "Close" at bounding box center [620, 10] width 10 height 8
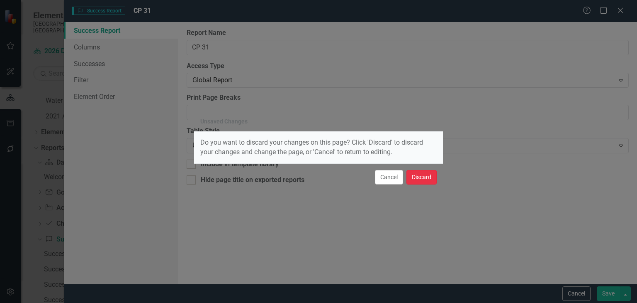
drag, startPoint x: 418, startPoint y: 181, endPoint x: 409, endPoint y: 178, distance: 9.1
click at [418, 180] on button "Discard" at bounding box center [422, 177] width 30 height 15
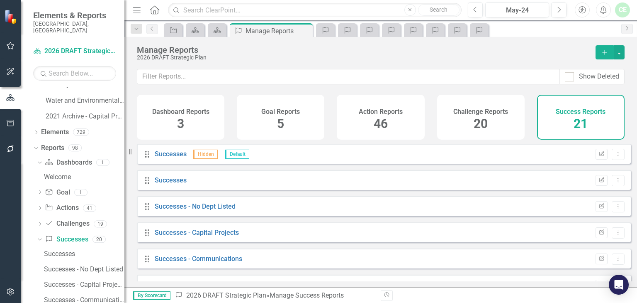
click at [598, 118] on div "Success Reports 21" at bounding box center [581, 117] width 88 height 45
click at [585, 122] on span "21" at bounding box center [581, 123] width 14 height 15
click at [621, 54] on button "button" at bounding box center [619, 52] width 11 height 14
click at [604, 51] on icon "Add" at bounding box center [604, 52] width 7 height 6
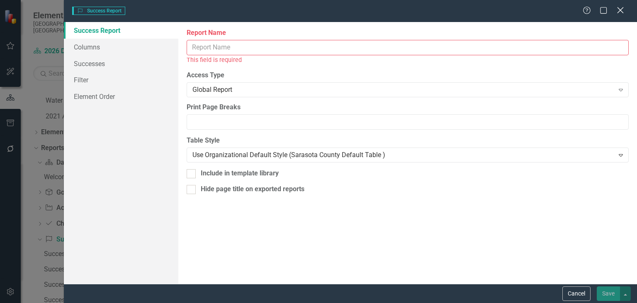
click at [617, 9] on icon "Close" at bounding box center [620, 10] width 10 height 8
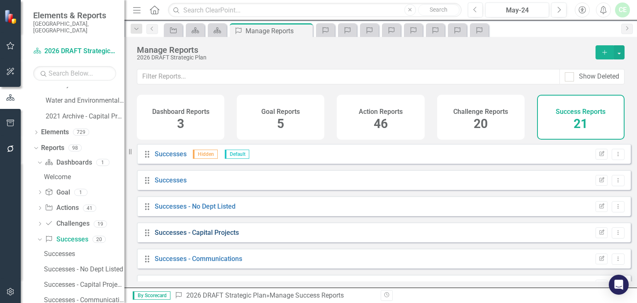
click at [164, 236] on link "Successes - Capital Projects" at bounding box center [197, 232] width 84 height 8
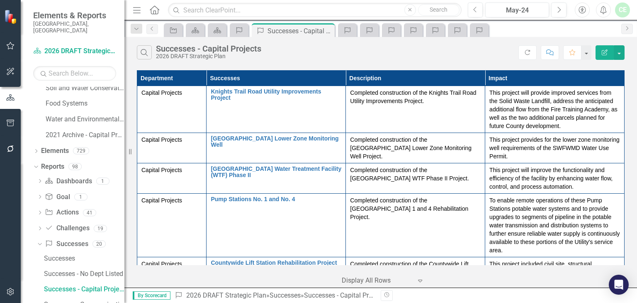
scroll to position [667, 0]
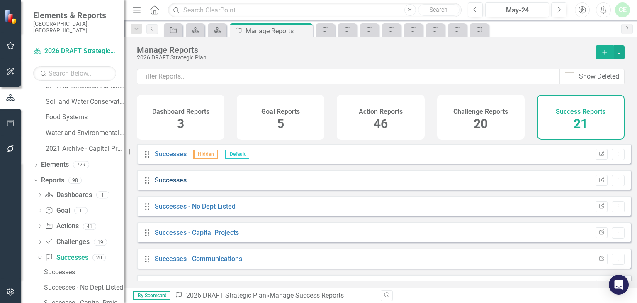
click at [160, 184] on link "Successes" at bounding box center [171, 180] width 32 height 8
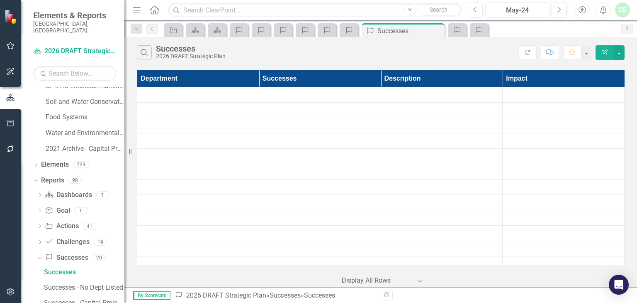
scroll to position [636, 0]
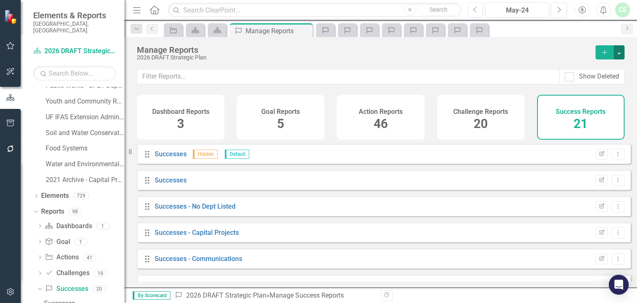
click at [618, 55] on button "button" at bounding box center [619, 52] width 11 height 14
click at [64, 284] on link "Success Successes" at bounding box center [66, 289] width 43 height 10
click at [60, 299] on div "Successes" at bounding box center [84, 302] width 81 height 7
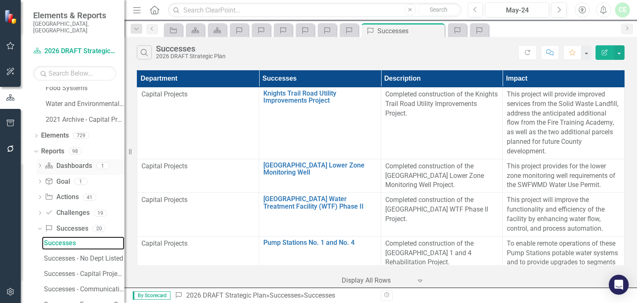
scroll to position [592, 0]
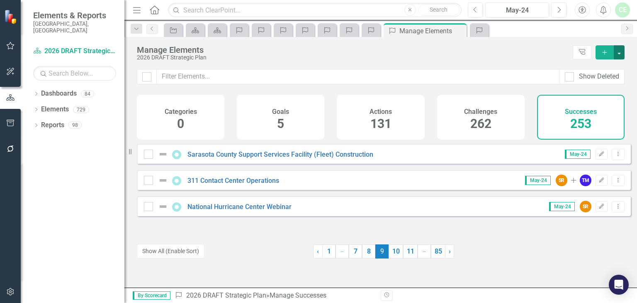
click at [623, 54] on button "button" at bounding box center [619, 52] width 11 height 14
click at [591, 67] on link "Success Add Success" at bounding box center [592, 67] width 66 height 15
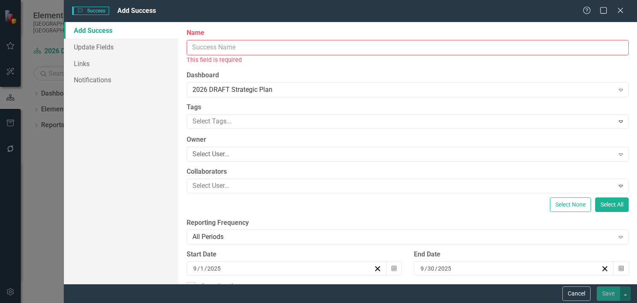
click at [222, 47] on input "Name" at bounding box center [408, 47] width 442 height 15
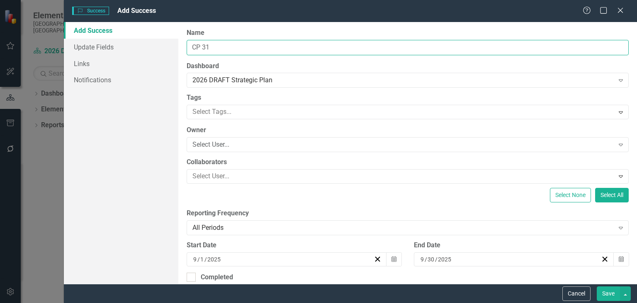
type input "CP 31"
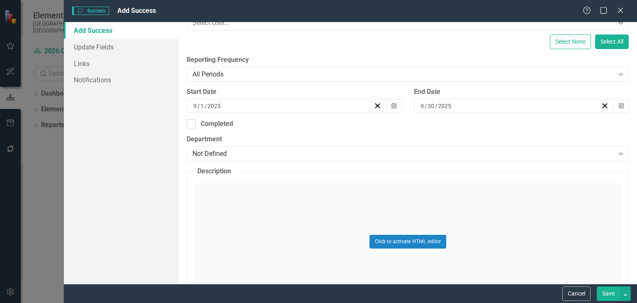
scroll to position [154, 0]
click at [329, 151] on div "Not Defined" at bounding box center [404, 153] width 422 height 10
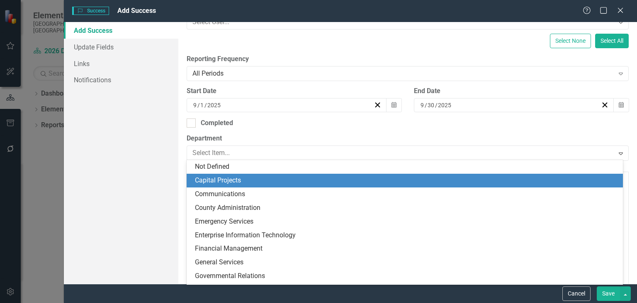
click at [256, 180] on div "Capital Projects" at bounding box center [406, 181] width 423 height 10
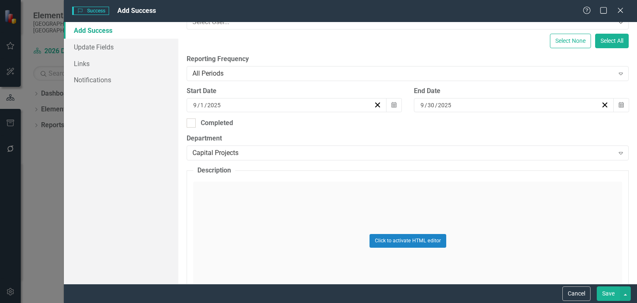
click at [608, 295] on button "Save" at bounding box center [608, 293] width 23 height 15
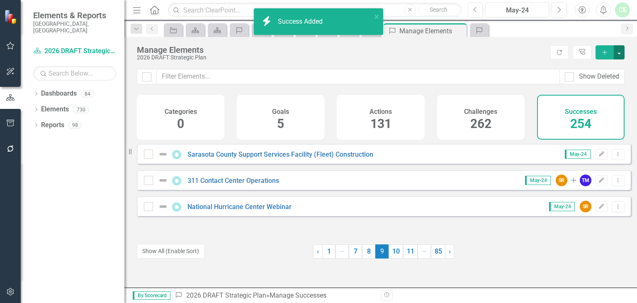
click at [618, 52] on button "button" at bounding box center [619, 52] width 11 height 14
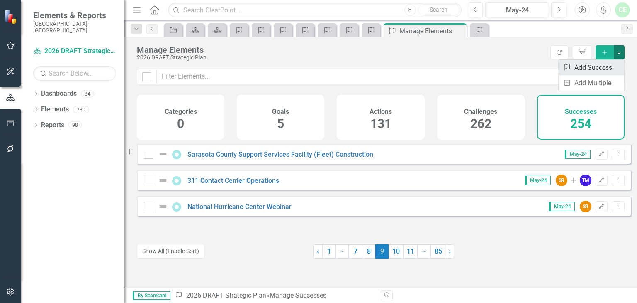
click at [593, 65] on link "Success Add Success" at bounding box center [592, 67] width 66 height 15
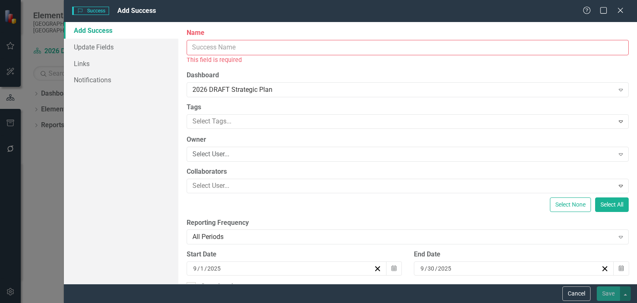
click at [203, 43] on input "Name" at bounding box center [408, 47] width 442 height 15
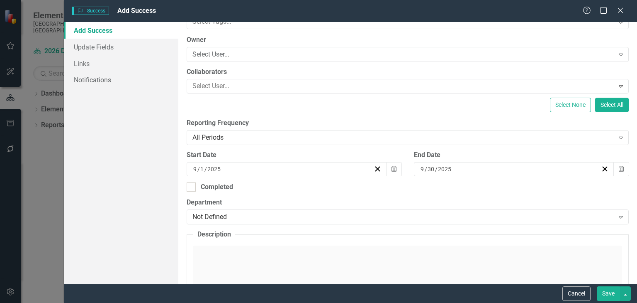
scroll to position [221, 0]
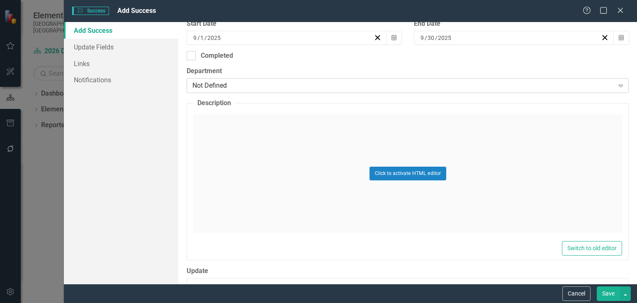
type input "CP 32"
click at [235, 79] on div "Not Defined Expand" at bounding box center [408, 85] width 442 height 15
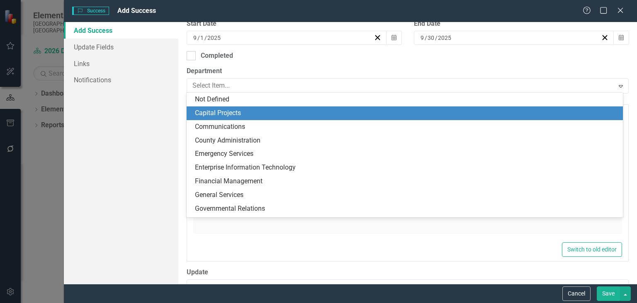
click at [230, 111] on div "Capital Projects" at bounding box center [406, 113] width 423 height 10
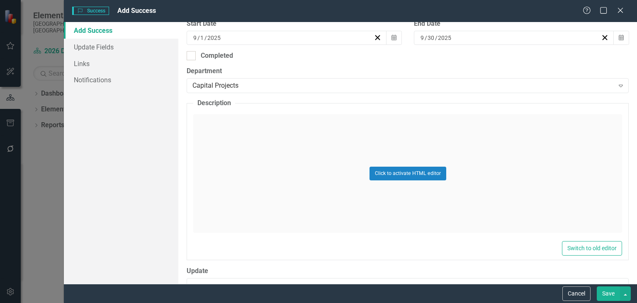
click at [615, 295] on button "Save" at bounding box center [608, 293] width 23 height 15
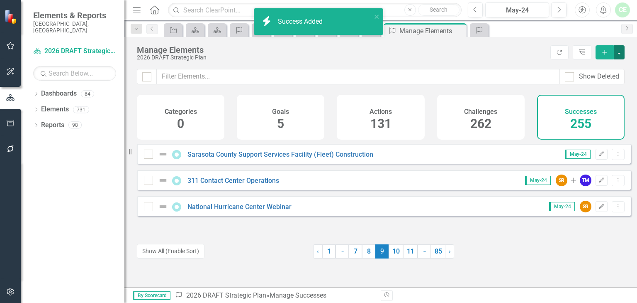
click at [619, 53] on button "button" at bounding box center [619, 52] width 11 height 14
click at [589, 67] on link "Success Add Success" at bounding box center [592, 67] width 66 height 15
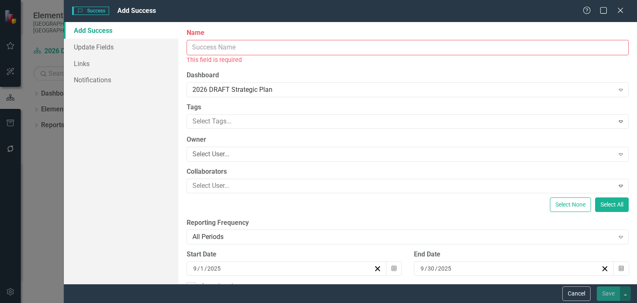
click at [208, 49] on input "Name" at bounding box center [408, 47] width 442 height 15
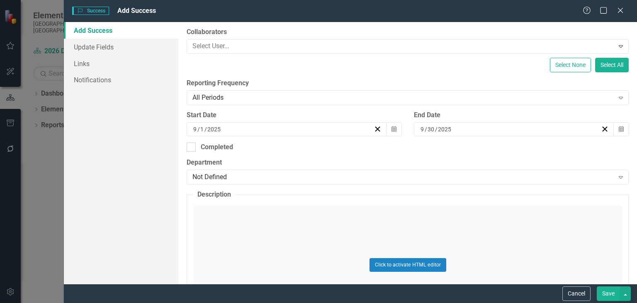
scroll to position [133, 0]
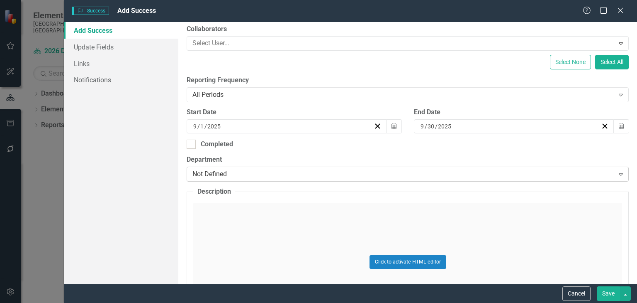
type input "CP33"
click at [219, 170] on div "Not Defined" at bounding box center [404, 174] width 422 height 10
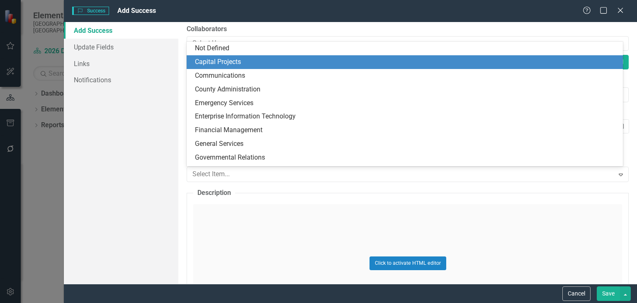
click at [217, 60] on div "Capital Projects" at bounding box center [406, 62] width 423 height 10
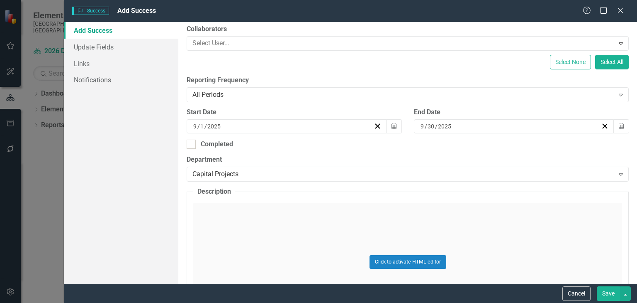
click at [609, 291] on button "Save" at bounding box center [608, 293] width 23 height 15
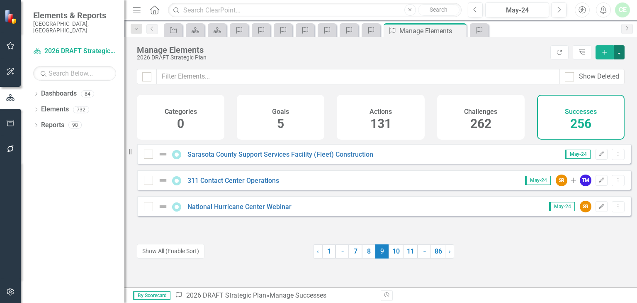
click at [619, 48] on button "button" at bounding box center [619, 52] width 11 height 14
click at [603, 66] on link "Success Add Success" at bounding box center [592, 67] width 66 height 15
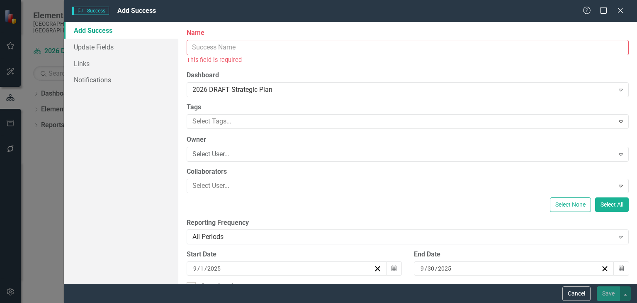
click at [283, 49] on input "Name" at bounding box center [408, 47] width 442 height 15
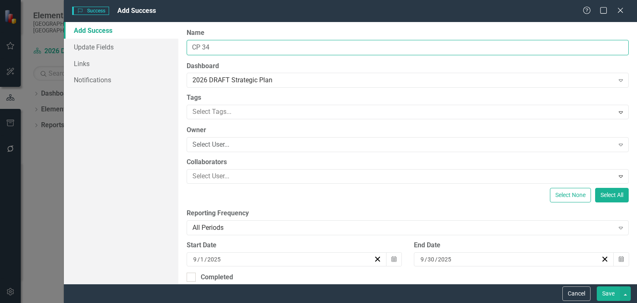
type input "CP 34"
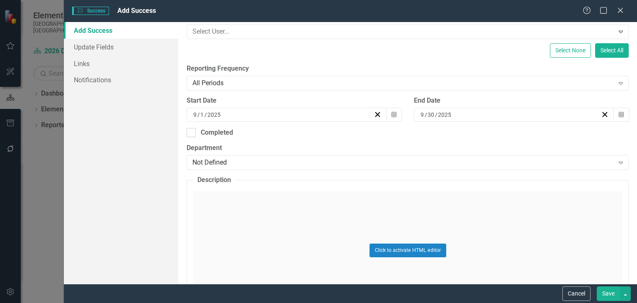
scroll to position [156, 0]
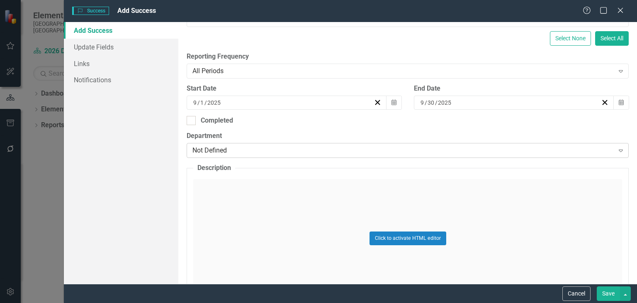
click at [503, 152] on div "Not Defined" at bounding box center [404, 151] width 422 height 10
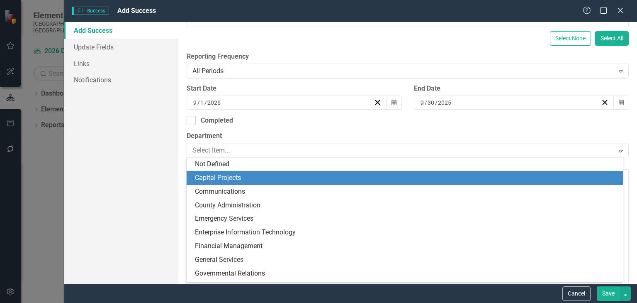
click at [281, 179] on div "Capital Projects" at bounding box center [406, 178] width 423 height 10
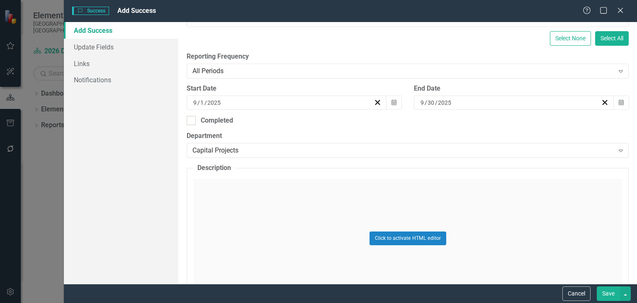
drag, startPoint x: 609, startPoint y: 294, endPoint x: 333, endPoint y: 167, distance: 303.8
click at [608, 294] on button "Save" at bounding box center [608, 293] width 23 height 15
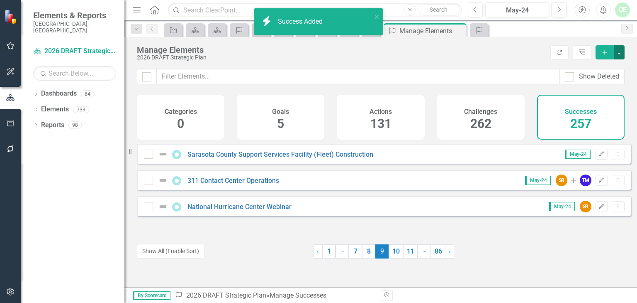
click at [618, 51] on button "button" at bounding box center [619, 52] width 11 height 14
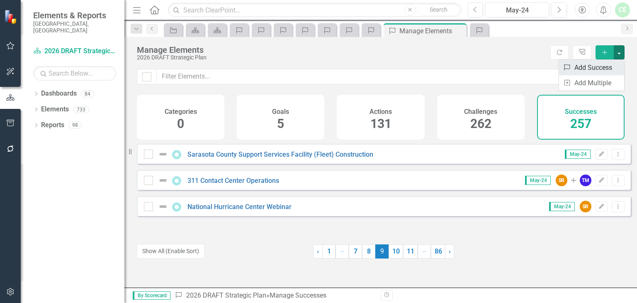
click at [589, 68] on link "Success Add Success" at bounding box center [592, 67] width 66 height 15
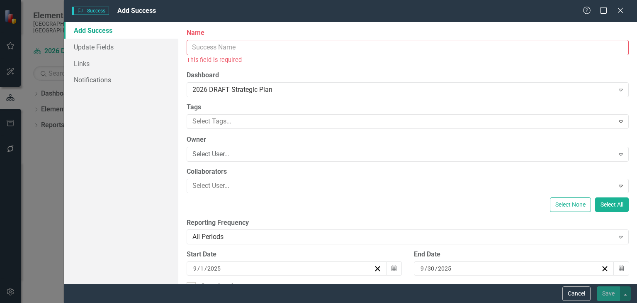
click at [276, 48] on input "Name" at bounding box center [408, 47] width 442 height 15
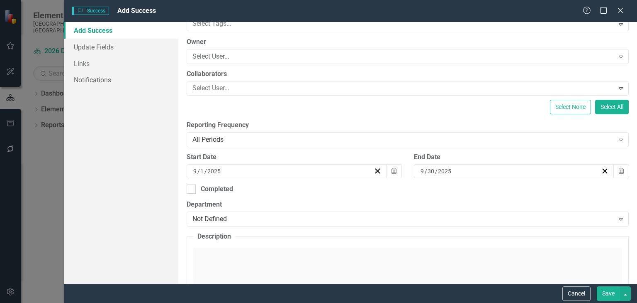
scroll to position [88, 0]
type input "CP 35"
click at [249, 216] on div "Not Defined" at bounding box center [404, 219] width 422 height 10
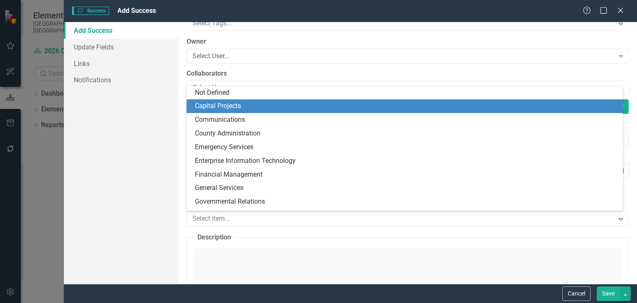
click at [208, 105] on div "Capital Projects" at bounding box center [406, 106] width 423 height 10
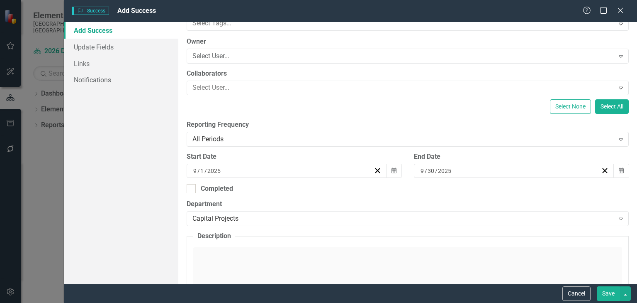
click at [608, 292] on button "Save" at bounding box center [608, 293] width 23 height 15
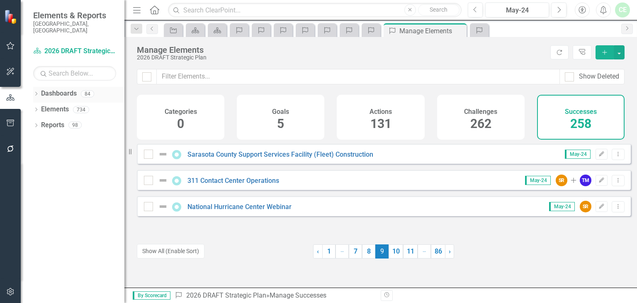
click at [37, 92] on icon at bounding box center [36, 94] width 2 height 4
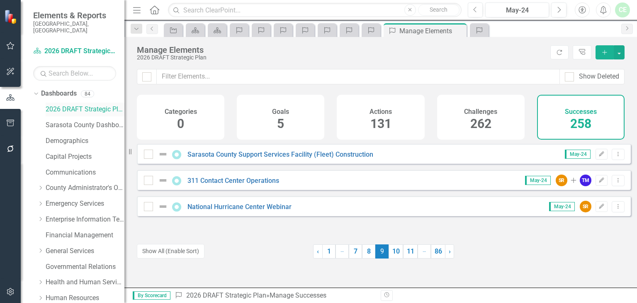
click at [72, 105] on link "2026 DRAFT Strategic Plan" at bounding box center [85, 110] width 79 height 10
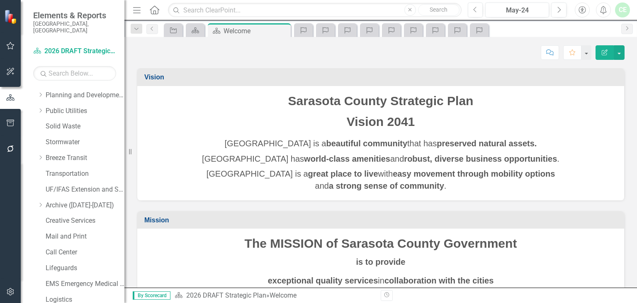
scroll to position [547, 0]
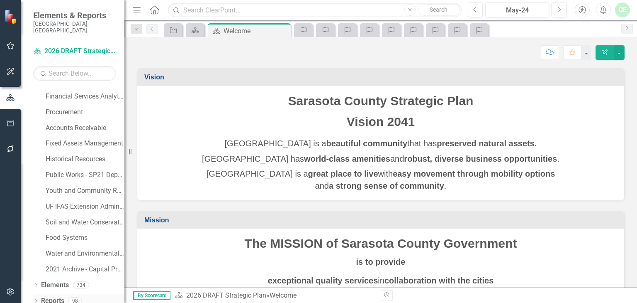
click at [37, 299] on icon "Dropdown" at bounding box center [36, 301] width 6 height 5
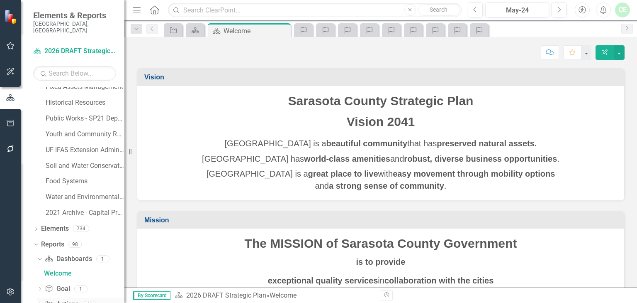
scroll to position [651, 0]
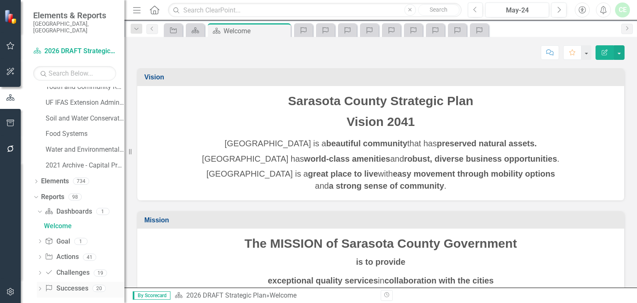
click at [39, 287] on icon "Dropdown" at bounding box center [40, 289] width 6 height 5
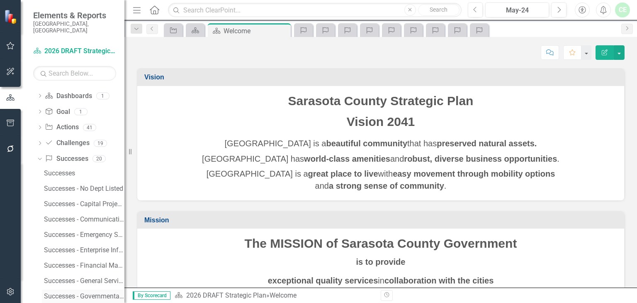
scroll to position [783, 0]
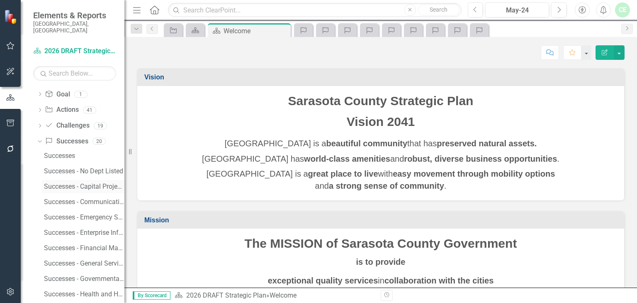
click at [61, 183] on div "Successes - Capital Projects" at bounding box center [84, 186] width 81 height 7
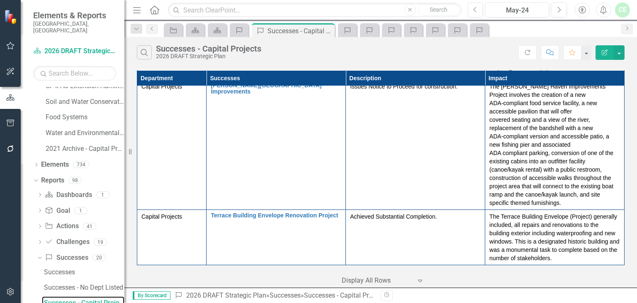
scroll to position [1811, 0]
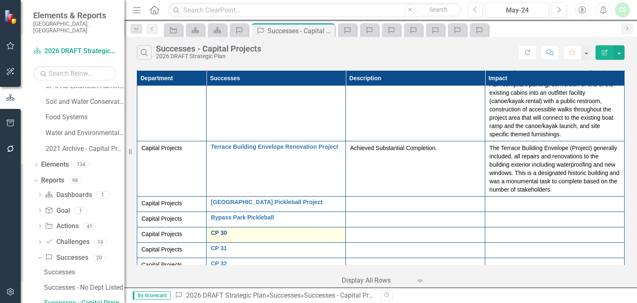
click at [233, 229] on link "CP 30" at bounding box center [276, 232] width 131 height 6
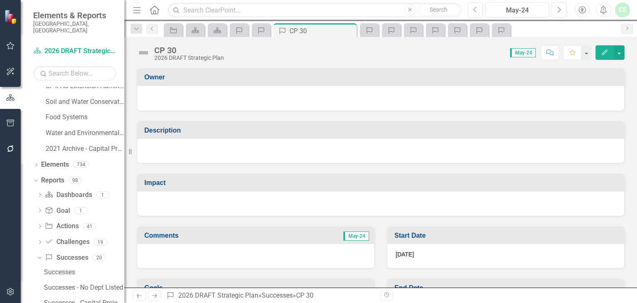
click at [154, 50] on div "CP 30 2026 DRAFT Strategic Plan" at bounding box center [182, 53] width 91 height 16
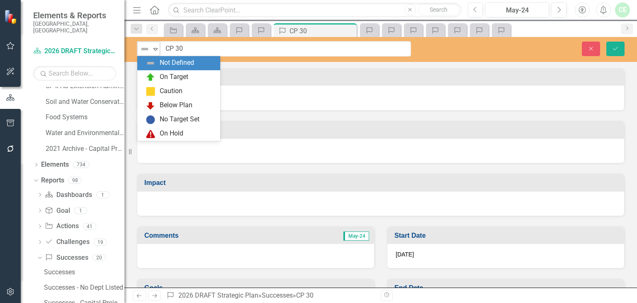
click at [159, 51] on icon "Expand" at bounding box center [155, 49] width 8 height 7
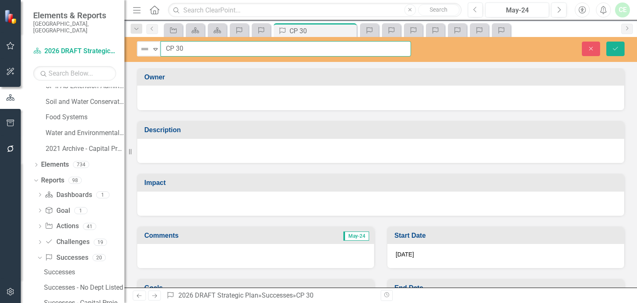
drag, startPoint x: 162, startPoint y: 48, endPoint x: 212, endPoint y: 45, distance: 50.3
click at [216, 45] on input "CP 30" at bounding box center [286, 48] width 251 height 15
paste input "311 Call Center & OFM Tenant Improvements"
type input "311 Call Center & OFM Tenant Improvements"
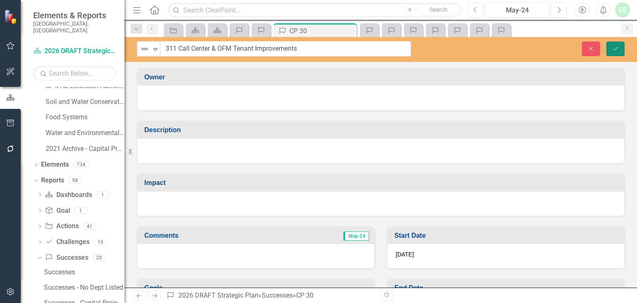
click at [614, 50] on icon "Save" at bounding box center [615, 49] width 7 height 6
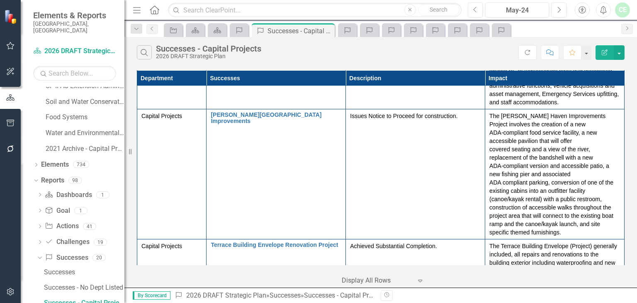
scroll to position [1811, 0]
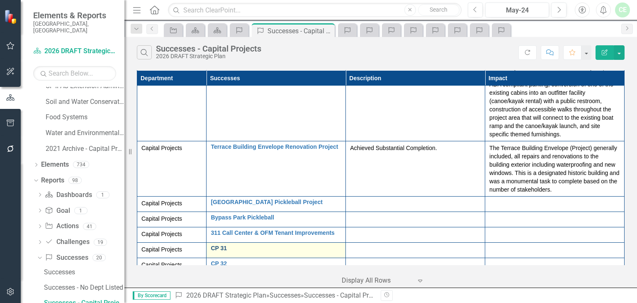
click at [238, 245] on link "CP 31" at bounding box center [276, 248] width 131 height 6
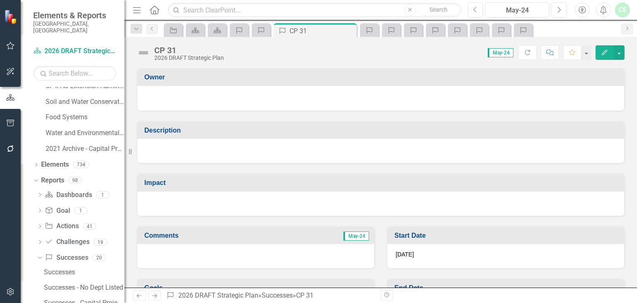
click at [158, 53] on div "CP 31" at bounding box center [189, 50] width 70 height 9
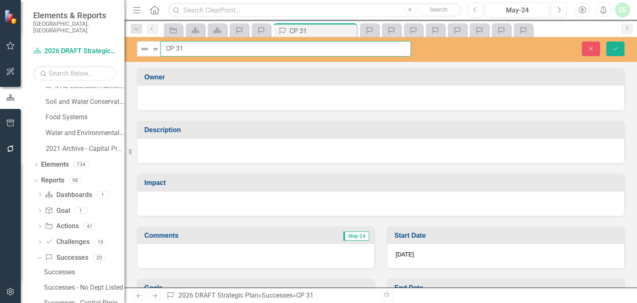
drag, startPoint x: 166, startPoint y: 48, endPoint x: 217, endPoint y: 48, distance: 51.5
click at [217, 48] on input "CP 31" at bounding box center [286, 48] width 251 height 15
paste input "[PERSON_NAME] Renovations"
type input "[PERSON_NAME] Renovations"
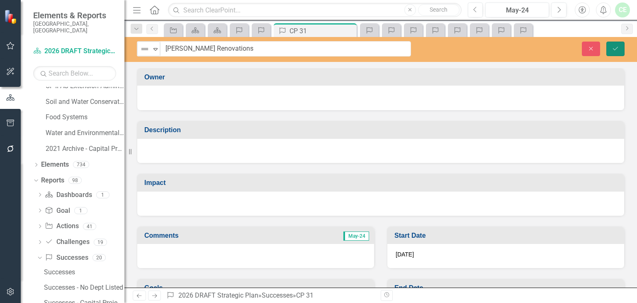
click at [616, 49] on icon "Save" at bounding box center [615, 49] width 7 height 6
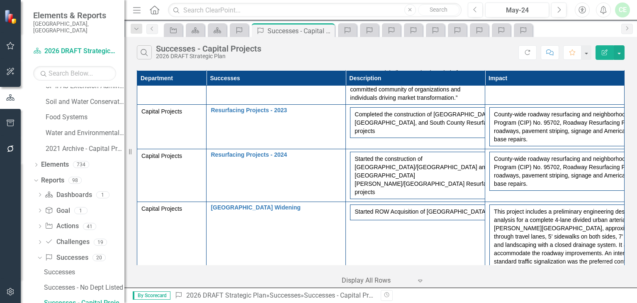
scroll to position [1811, 0]
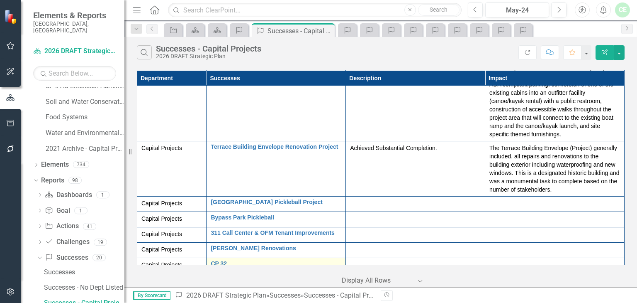
click at [229, 258] on td "CP 32 Edit Edit Success Link Open Element" at bounding box center [276, 265] width 139 height 15
click at [224, 260] on link "CP 32" at bounding box center [276, 263] width 131 height 6
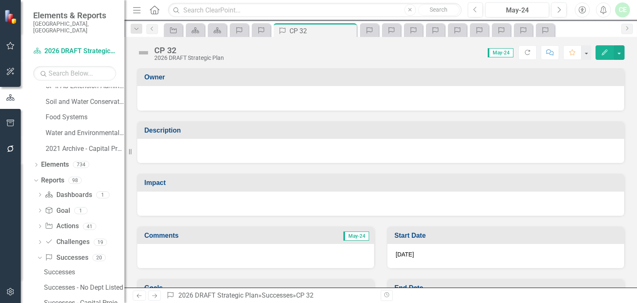
click at [161, 54] on div "CP 32" at bounding box center [189, 50] width 70 height 9
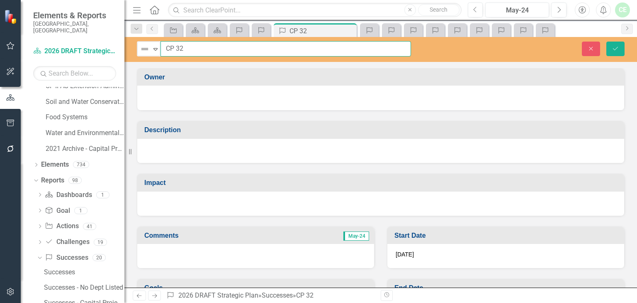
drag, startPoint x: 166, startPoint y: 48, endPoint x: 242, endPoint y: 50, distance: 76.4
click at [242, 50] on input "CP 32" at bounding box center [286, 48] width 251 height 15
paste input "[GEOGRAPHIC_DATA]"
type input "[GEOGRAPHIC_DATA]"
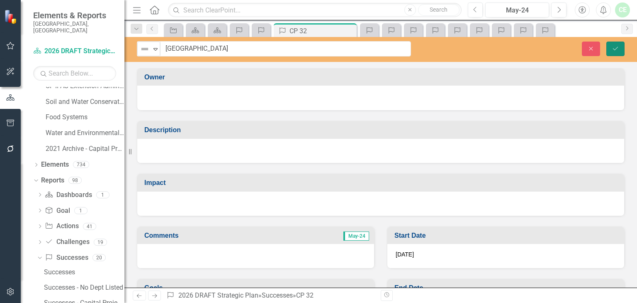
click at [614, 48] on icon "Save" at bounding box center [615, 49] width 7 height 6
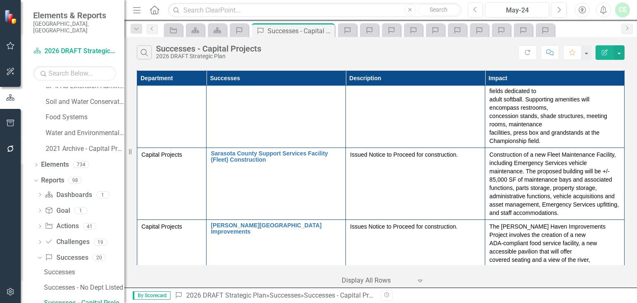
scroll to position [1811, 0]
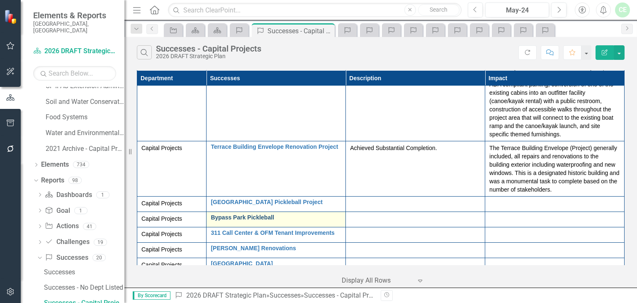
click at [279, 214] on link "Bypass Park Pickleball" at bounding box center [276, 217] width 131 height 6
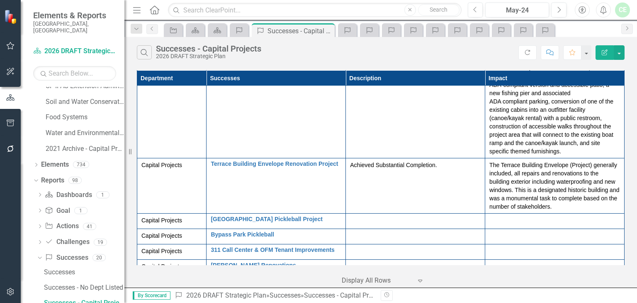
scroll to position [1811, 0]
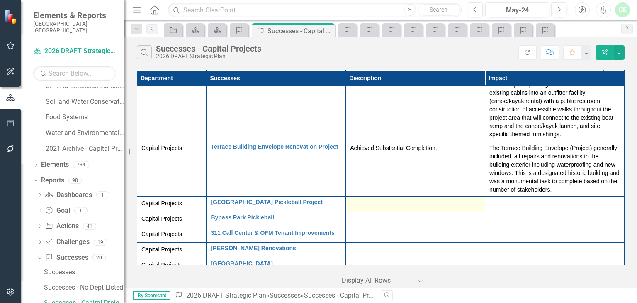
click at [356, 199] on div at bounding box center [415, 204] width 131 height 10
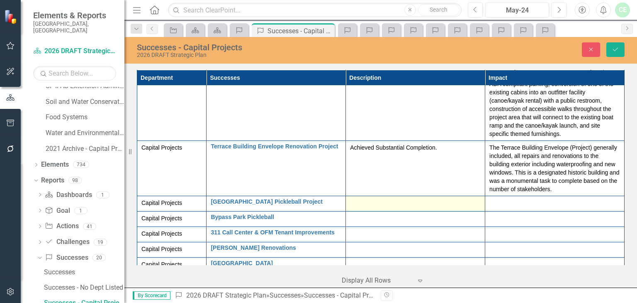
click at [356, 198] on div at bounding box center [415, 203] width 131 height 10
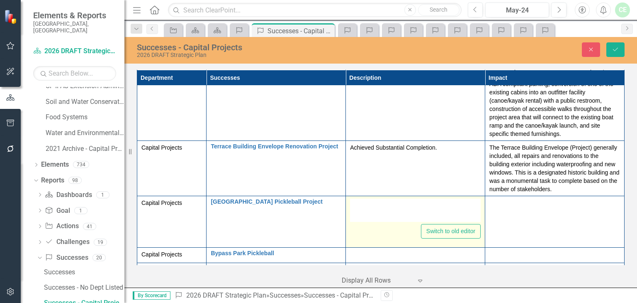
click at [395, 198] on div at bounding box center [415, 209] width 131 height 23
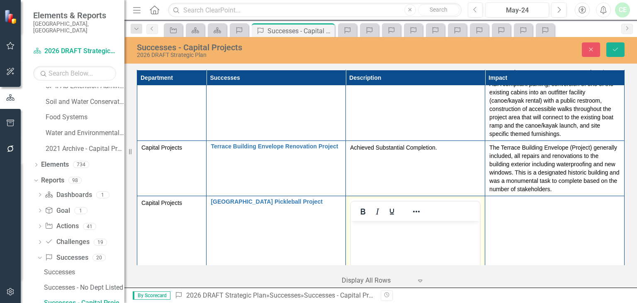
scroll to position [0, 0]
click at [380, 244] on body "Rich Text Area. Press ALT-0 for help." at bounding box center [415, 283] width 129 height 124
click at [394, 228] on p "Achieved Subtantial Completion" at bounding box center [415, 228] width 125 height 10
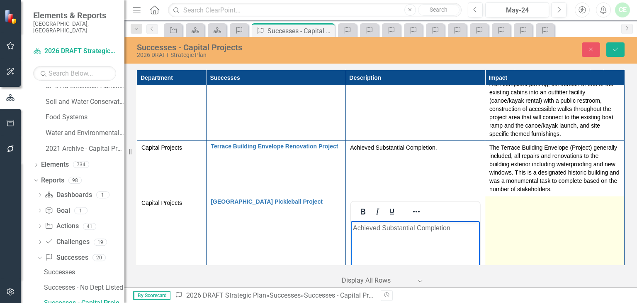
click at [512, 196] on td at bounding box center [555, 294] width 139 height 196
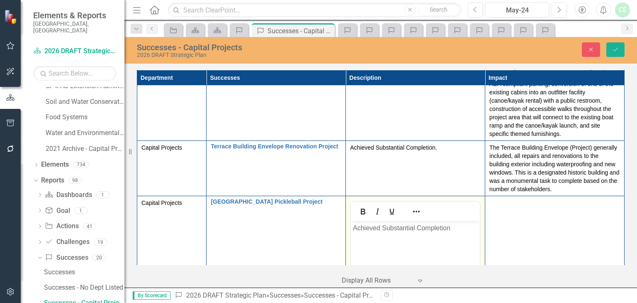
scroll to position [1989, 0]
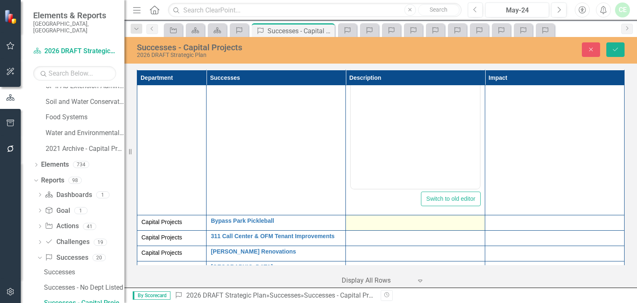
click at [361, 217] on div at bounding box center [415, 222] width 131 height 10
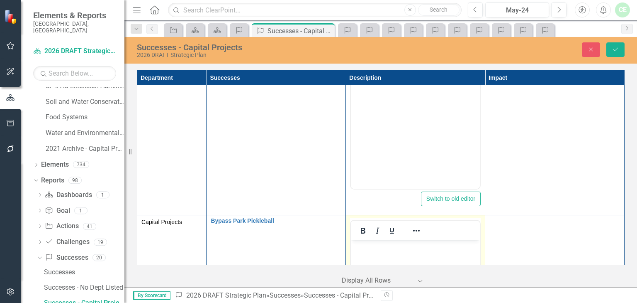
scroll to position [0, 0]
click at [374, 250] on p "Rich Text Area. Press ALT-0 for help." at bounding box center [415, 247] width 125 height 10
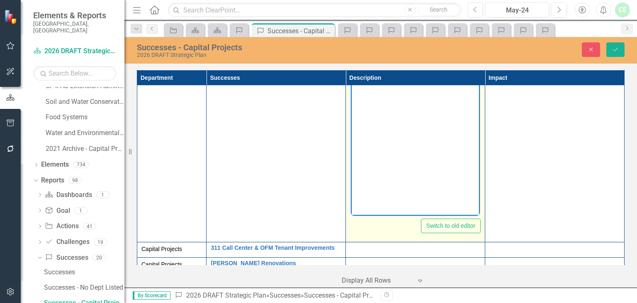
scroll to position [2166, 0]
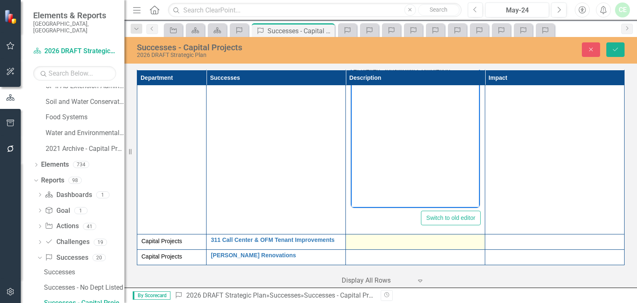
click at [378, 237] on div at bounding box center [415, 242] width 131 height 10
click at [370, 237] on div at bounding box center [415, 242] width 131 height 10
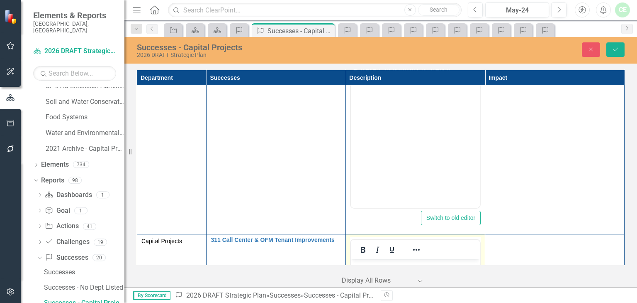
scroll to position [0, 0]
click at [387, 268] on p "Rich Text Area. Press ALT-0 for help." at bounding box center [415, 266] width 125 height 10
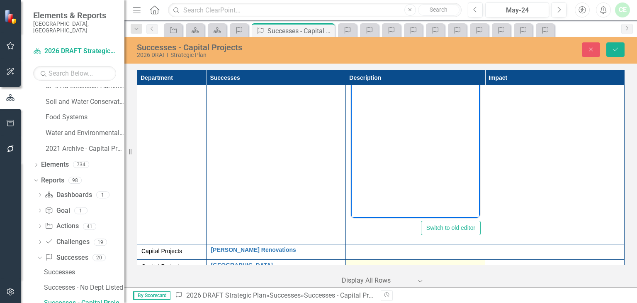
scroll to position [2354, 0]
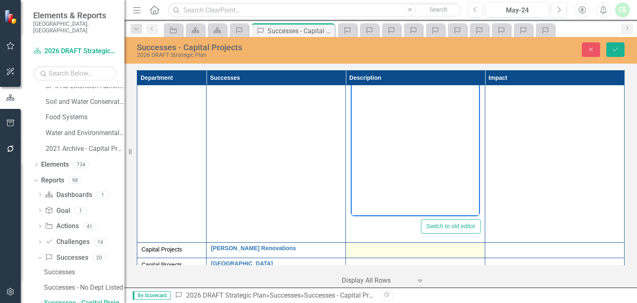
click at [386, 245] on div at bounding box center [415, 250] width 131 height 10
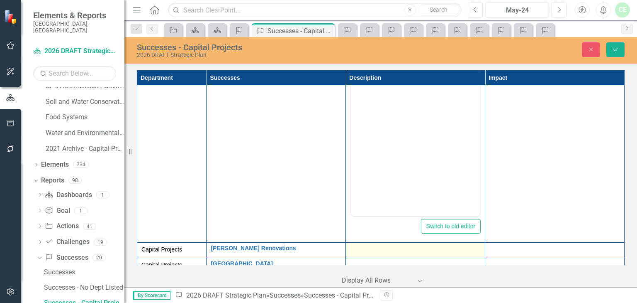
click at [362, 245] on div at bounding box center [415, 250] width 131 height 10
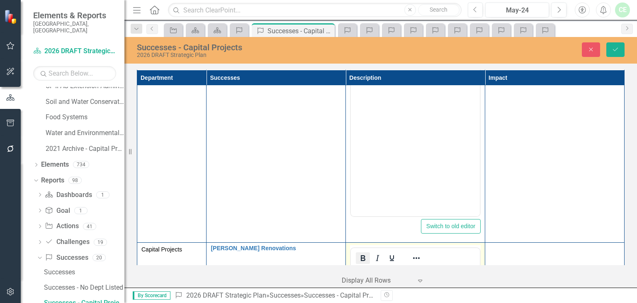
scroll to position [0, 0]
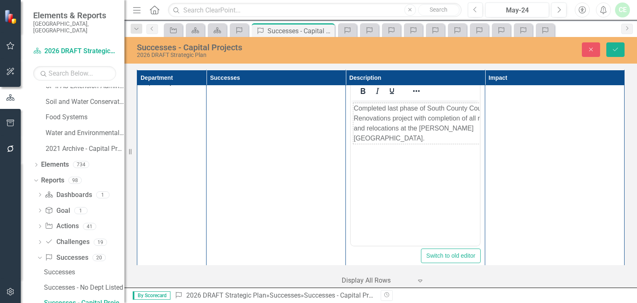
scroll to position [2531, 0]
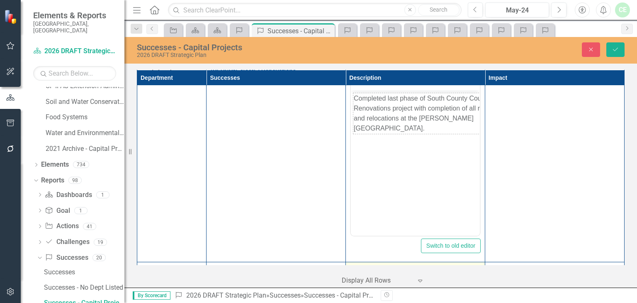
click at [393, 264] on div at bounding box center [415, 269] width 131 height 10
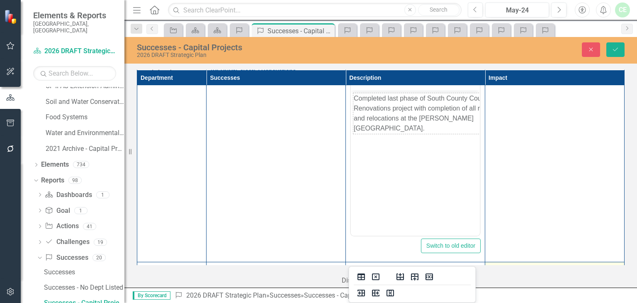
click at [614, 51] on icon "Save" at bounding box center [615, 49] width 7 height 6
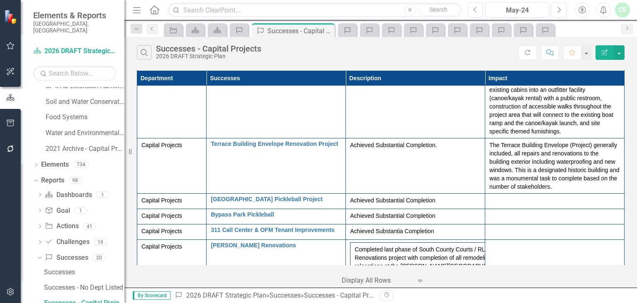
scroll to position [1811, 0]
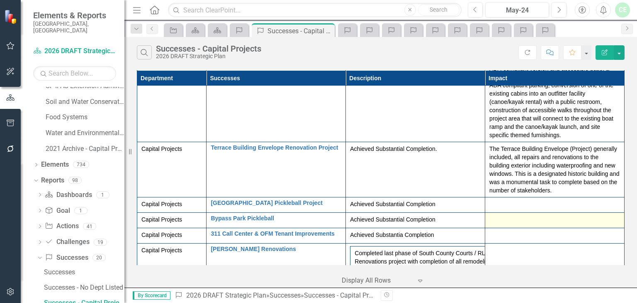
click at [499, 215] on div at bounding box center [555, 220] width 131 height 10
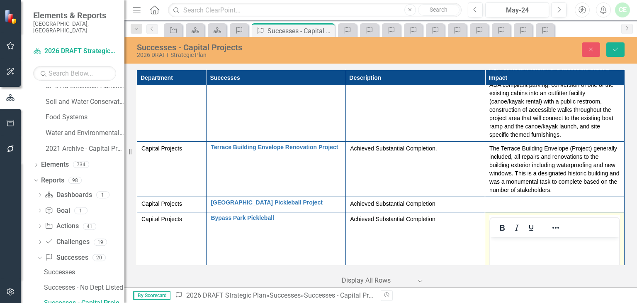
scroll to position [0, 0]
paste body "Rich Text Area. Press ALT-0 for help."
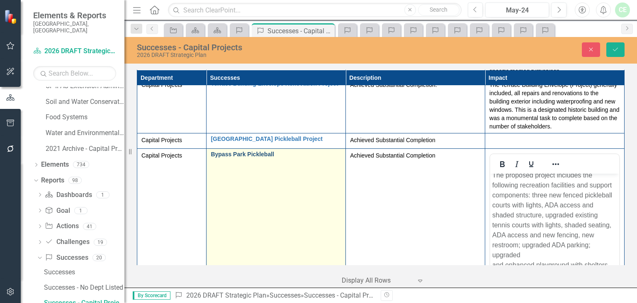
click at [231, 151] on link "Bypass Park Pickleball" at bounding box center [276, 154] width 131 height 6
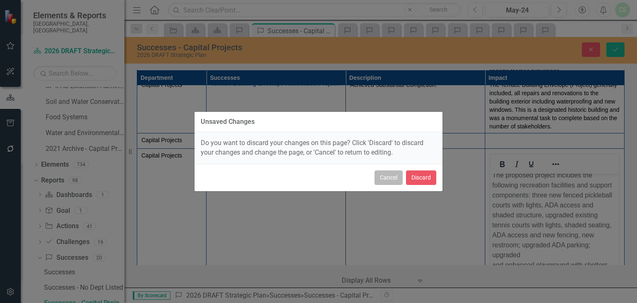
click at [389, 176] on button "Cancel" at bounding box center [389, 177] width 28 height 15
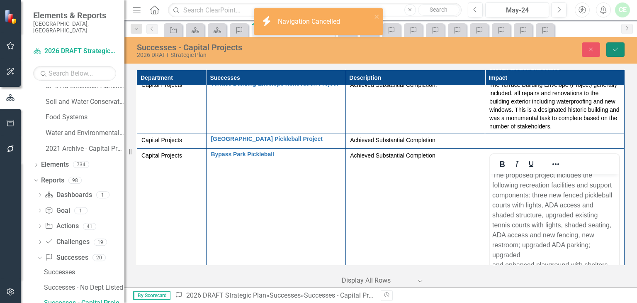
click at [614, 49] on icon "Save" at bounding box center [615, 49] width 7 height 6
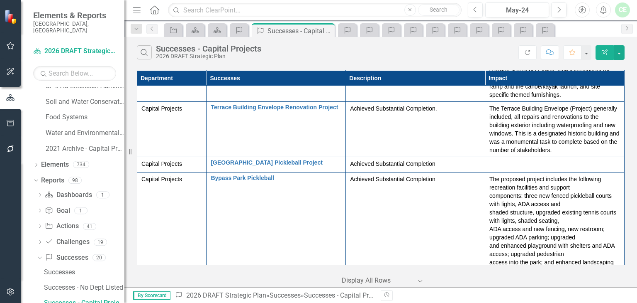
scroll to position [1829, 0]
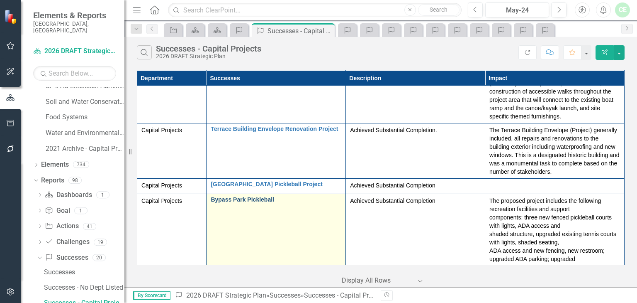
click at [240, 196] on link "Bypass Park Pickleball" at bounding box center [276, 199] width 131 height 6
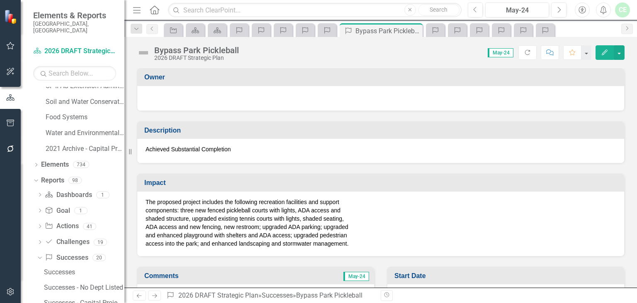
click at [155, 49] on div "Bypass Park Pickleball" at bounding box center [196, 50] width 85 height 9
click at [214, 53] on div "Bypass Park Pickleball" at bounding box center [196, 50] width 85 height 9
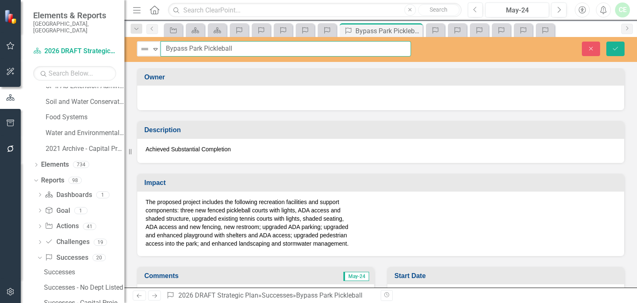
click at [166, 46] on input "Bypass Park Pickleball" at bounding box center [286, 48] width 251 height 15
type input "[PERSON_NAME] (FKA -Bypass) Park Pickleball"
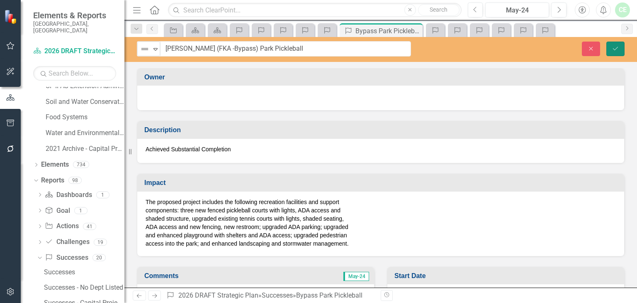
click at [613, 46] on icon "Save" at bounding box center [615, 49] width 7 height 6
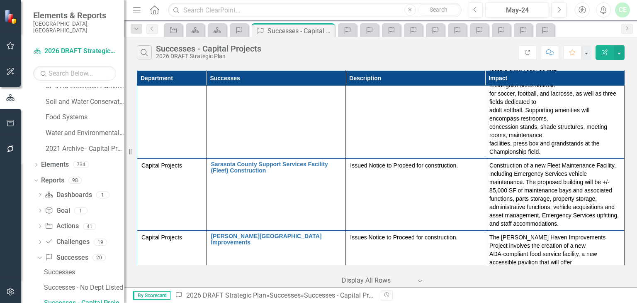
scroll to position [1942, 0]
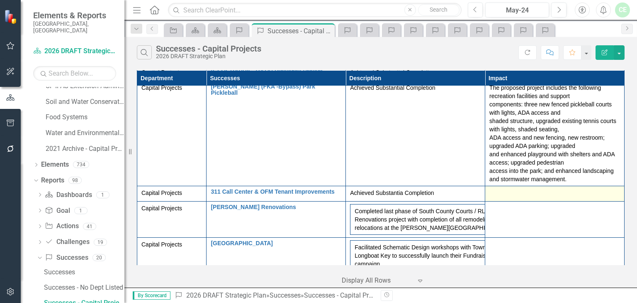
click at [498, 188] on div at bounding box center [555, 193] width 131 height 10
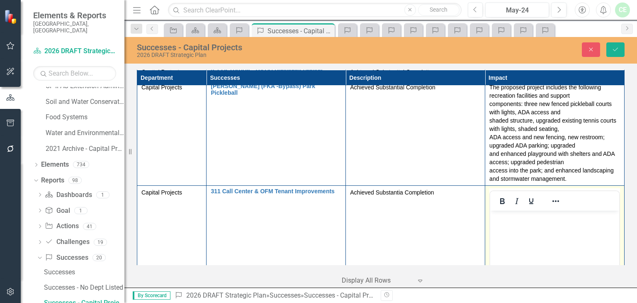
scroll to position [0, 0]
click at [510, 217] on p "Rich Text Area. Press ALT-0 for help." at bounding box center [555, 217] width 125 height 10
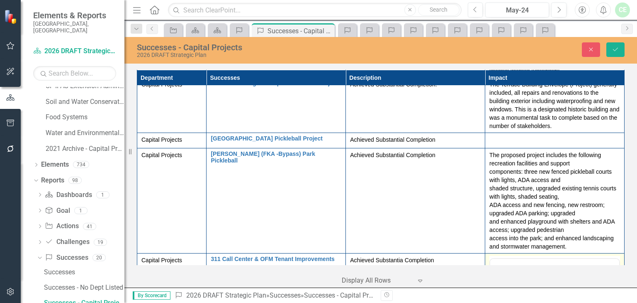
scroll to position [1884, 0]
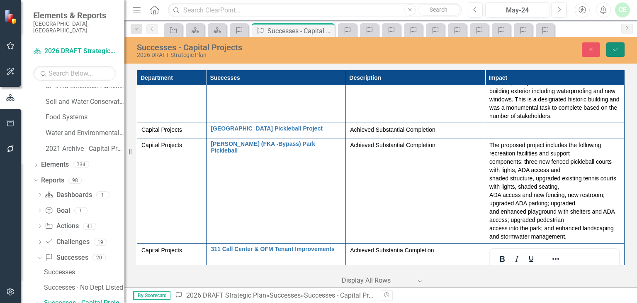
click at [613, 51] on icon "Save" at bounding box center [615, 49] width 7 height 6
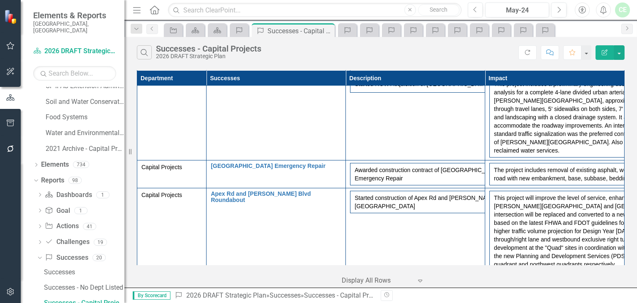
scroll to position [1733, 0]
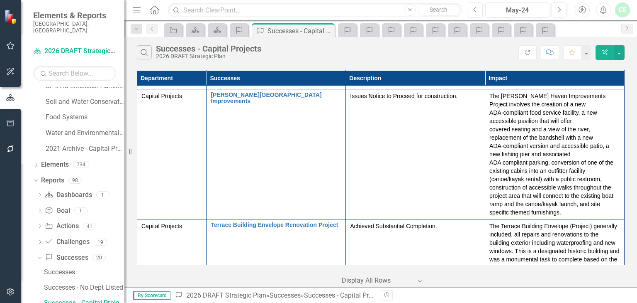
click at [511, 277] on div at bounding box center [555, 282] width 131 height 10
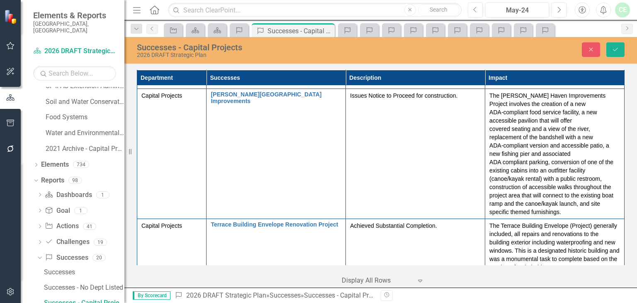
scroll to position [0, 0]
paste body "Rich Text Area. Press ALT-0 for help."
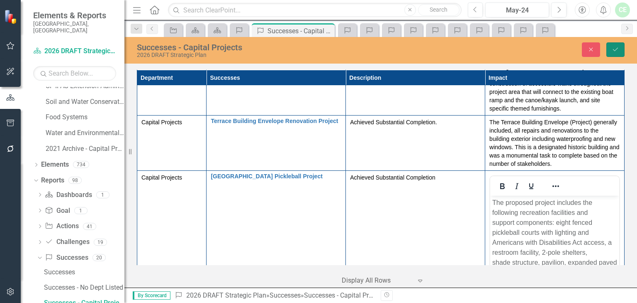
click at [615, 50] on icon "Save" at bounding box center [615, 49] width 7 height 6
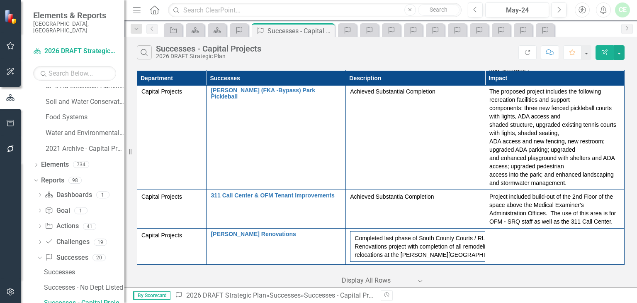
scroll to position [2063, 0]
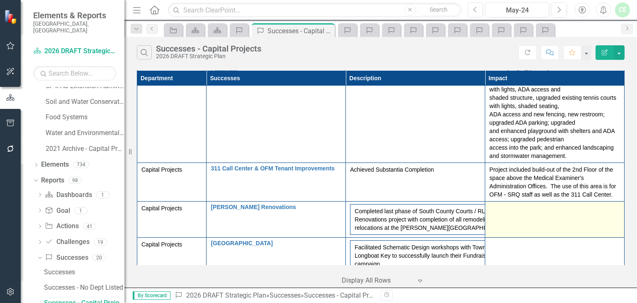
click at [505, 201] on td at bounding box center [555, 219] width 139 height 36
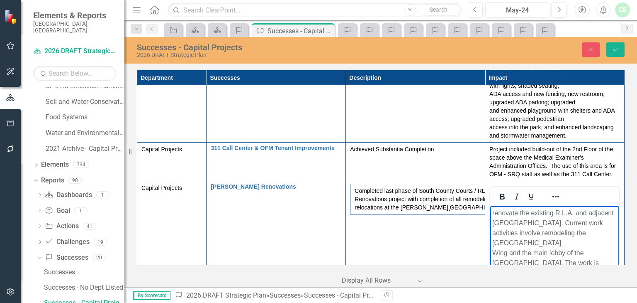
scroll to position [2129, 0]
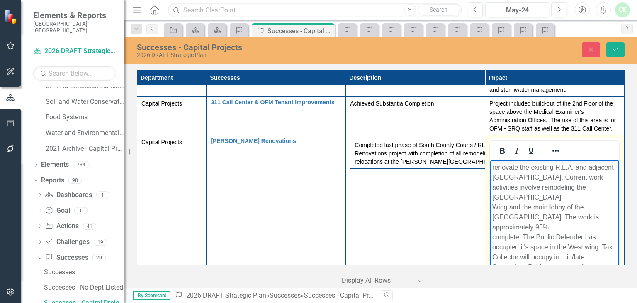
click at [490, 160] on iframe at bounding box center [554, 232] width 129 height 145
click at [492, 167] on body "renovate the existing R.L.A. and adjacent [GEOGRAPHIC_DATA]. Current work activ…" at bounding box center [554, 290] width 129 height 260
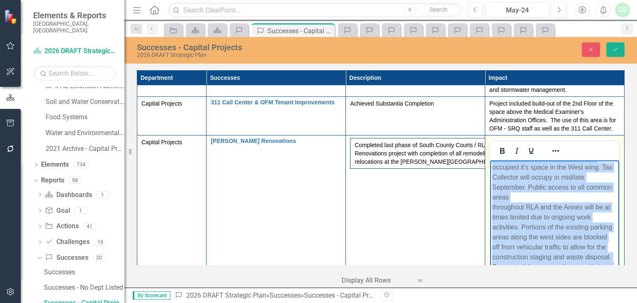
scroll to position [144, 0]
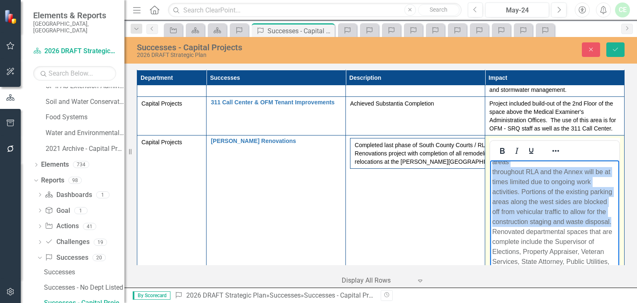
drag, startPoint x: 538, startPoint y: 187, endPoint x: 532, endPoint y: 221, distance: 35.1
click at [532, 221] on p "The project included the renovation of the existing R.L.A. and adjacent [GEOGRA…" at bounding box center [555, 166] width 125 height 259
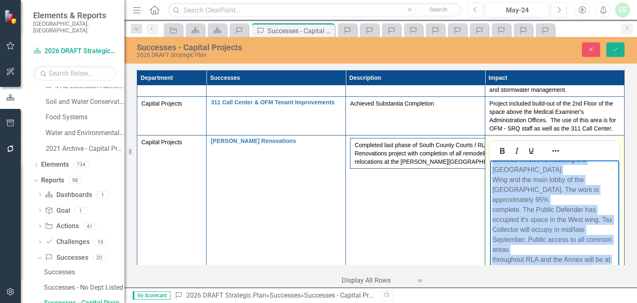
scroll to position [0, 0]
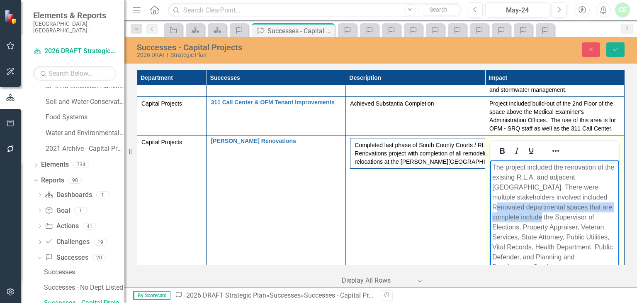
drag, startPoint x: 495, startPoint y: 207, endPoint x: 542, endPoint y: 216, distance: 48.2
click at [542, 216] on p "The project included the renovation of the existing R.L.A. and adjacent [GEOGRA…" at bounding box center [555, 217] width 125 height 110
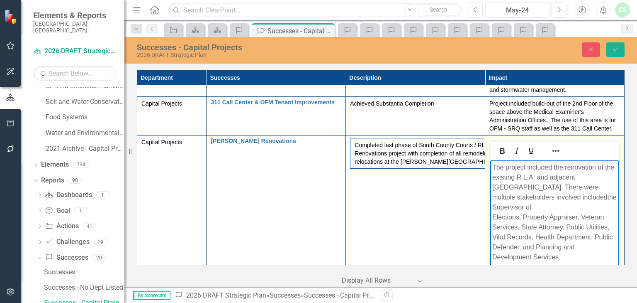
click at [576, 196] on p "The project included the renovation of the existing R.L.A. and adjacent [GEOGRA…" at bounding box center [555, 212] width 125 height 100
click at [537, 205] on p "The project included the renovation of the existing R.L.A. and adjacent [GEOGRA…" at bounding box center [555, 212] width 125 height 100
click at [575, 226] on p "The project included the renovation of the existing R.L.A. and adjacent [GEOGRA…" at bounding box center [555, 212] width 125 height 100
click at [543, 247] on p "The project included the renovation of the existing R.L.A. and adjacent [GEOGRA…" at bounding box center [555, 212] width 125 height 100
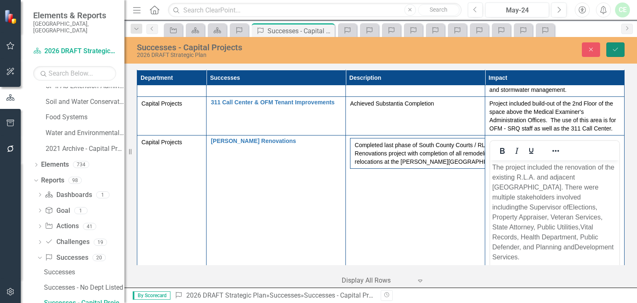
click at [613, 48] on icon "Save" at bounding box center [615, 49] width 7 height 6
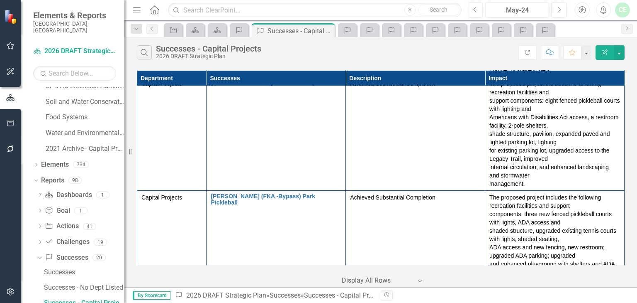
scroll to position [2099, 0]
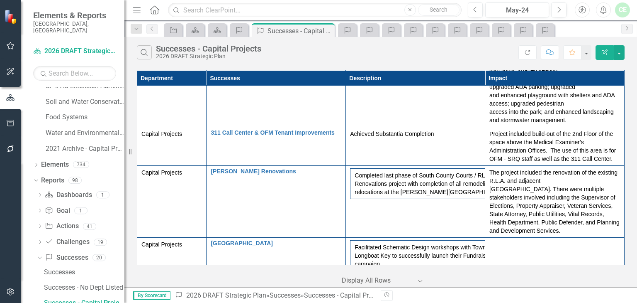
drag, startPoint x: 505, startPoint y: 202, endPoint x: 495, endPoint y: 225, distance: 25.0
click at [505, 237] on td at bounding box center [555, 255] width 139 height 36
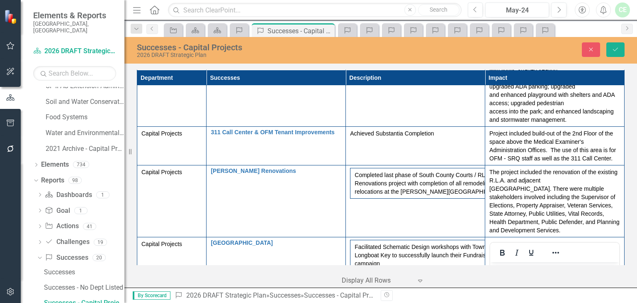
scroll to position [0, 0]
paste body "Rich Text Area. Press ALT-0 for help."
click at [588, 277] on p "[GEOGRAPHIC_DATA] is working with the Town of [GEOGRAPHIC_DATA] to build and op…" at bounding box center [555, 309] width 125 height 90
click at [576, 299] on p "[GEOGRAPHIC_DATA] is working with the Town of [GEOGRAPHIC_DATA] to build and op…" at bounding box center [555, 304] width 125 height 80
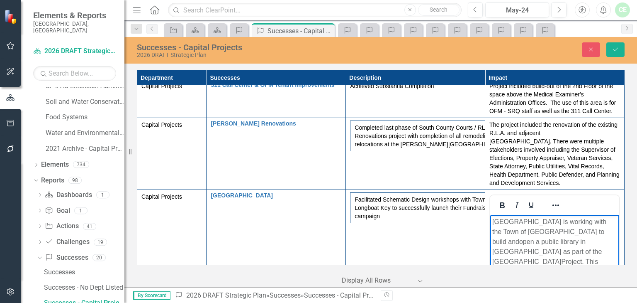
scroll to position [2187, 0]
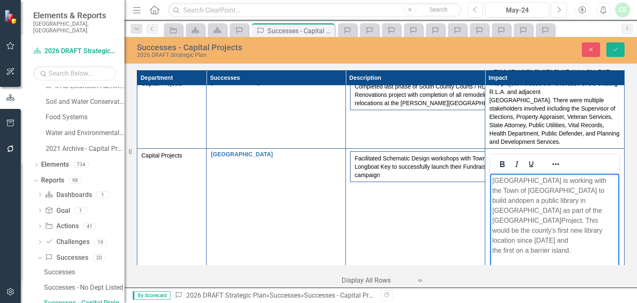
click at [575, 226] on p "[GEOGRAPHIC_DATA] is working with the Town of [GEOGRAPHIC_DATA] to build and op…" at bounding box center [555, 216] width 125 height 80
click at [617, 51] on icon "Save" at bounding box center [615, 49] width 7 height 6
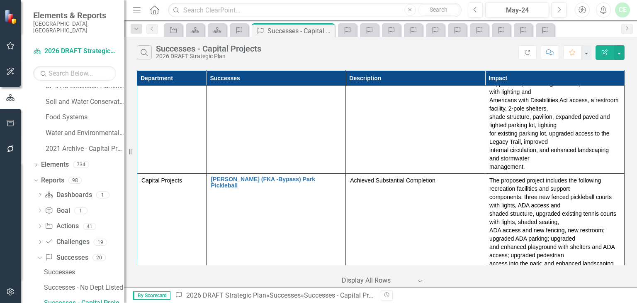
scroll to position [2118, 0]
